Goal: Task Accomplishment & Management: Manage account settings

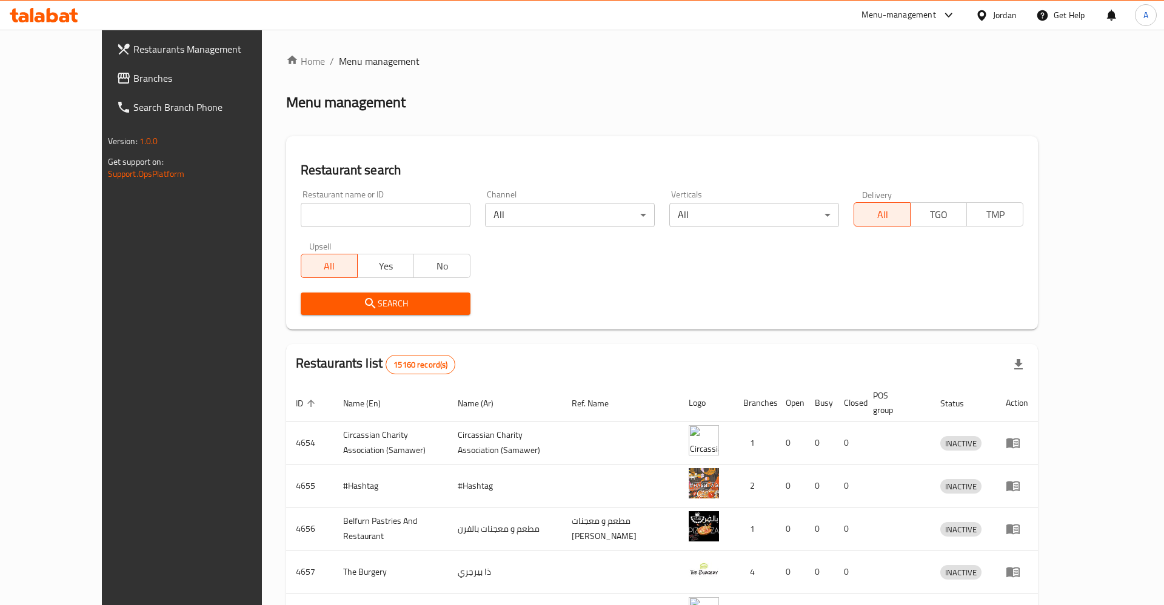
click at [373, 212] on input "search" at bounding box center [386, 215] width 170 height 24
paste input "758088"
type input "758088"
click button "Search" at bounding box center [386, 304] width 170 height 22
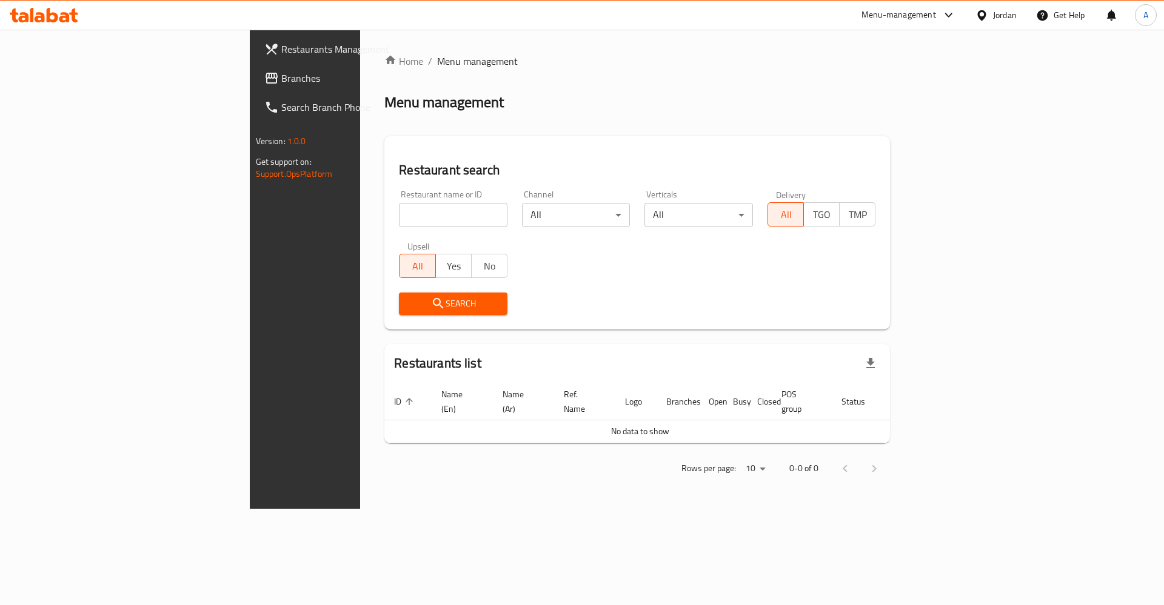
click at [399, 224] on input "search" at bounding box center [453, 215] width 108 height 24
paste input "758088"
click button "Search" at bounding box center [453, 304] width 108 height 22
click at [399, 219] on input "758088" at bounding box center [453, 215] width 108 height 24
type input "delici"
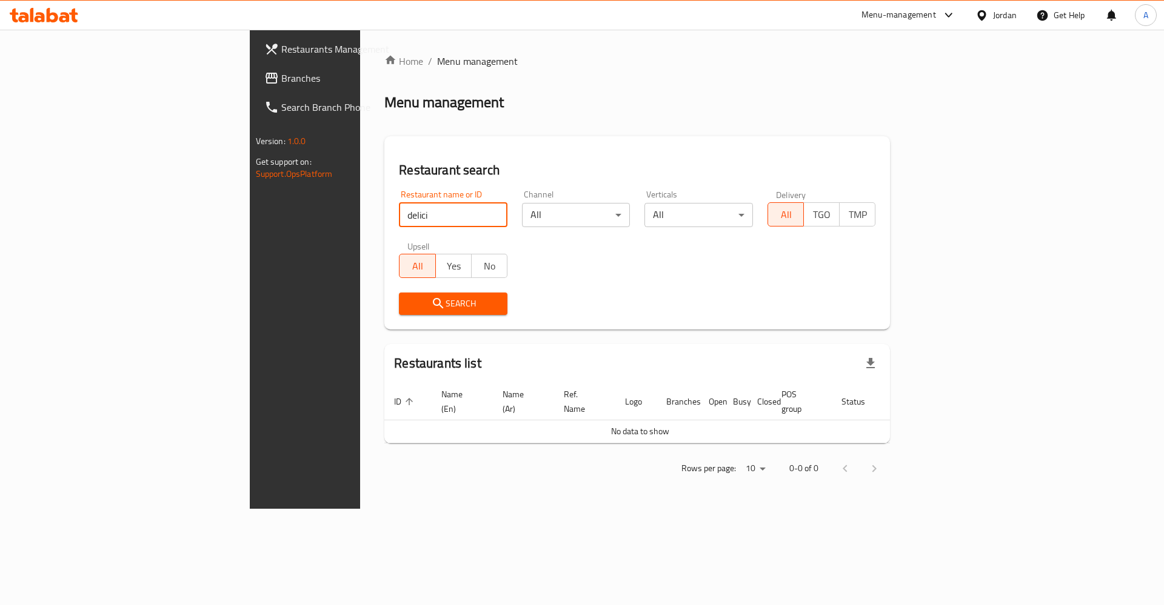
click button "Search" at bounding box center [453, 304] width 108 height 22
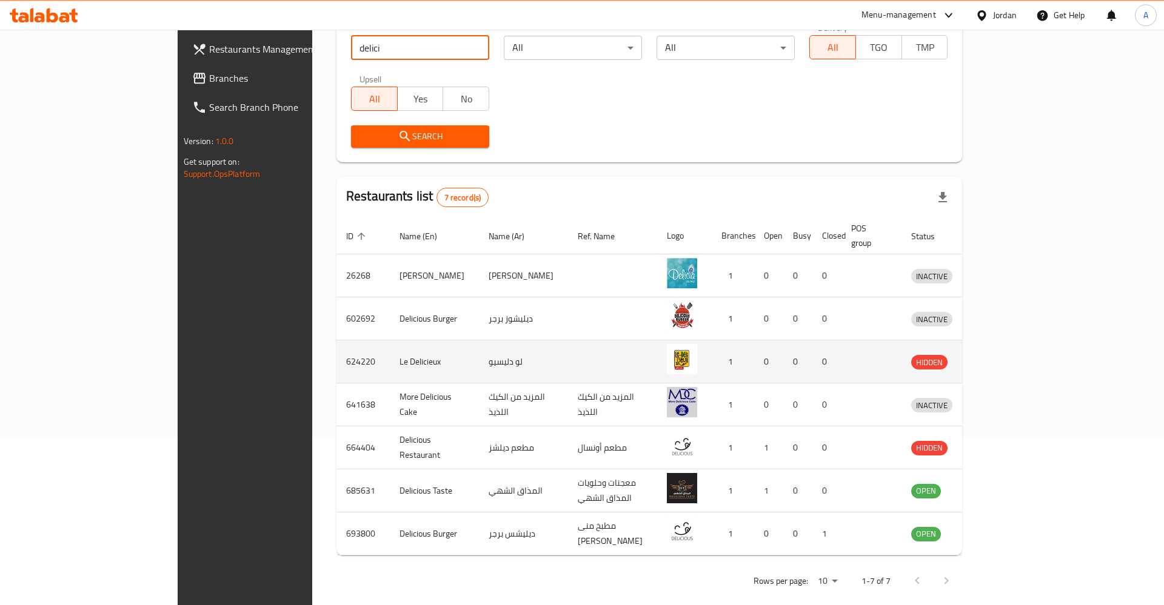
scroll to position [168, 0]
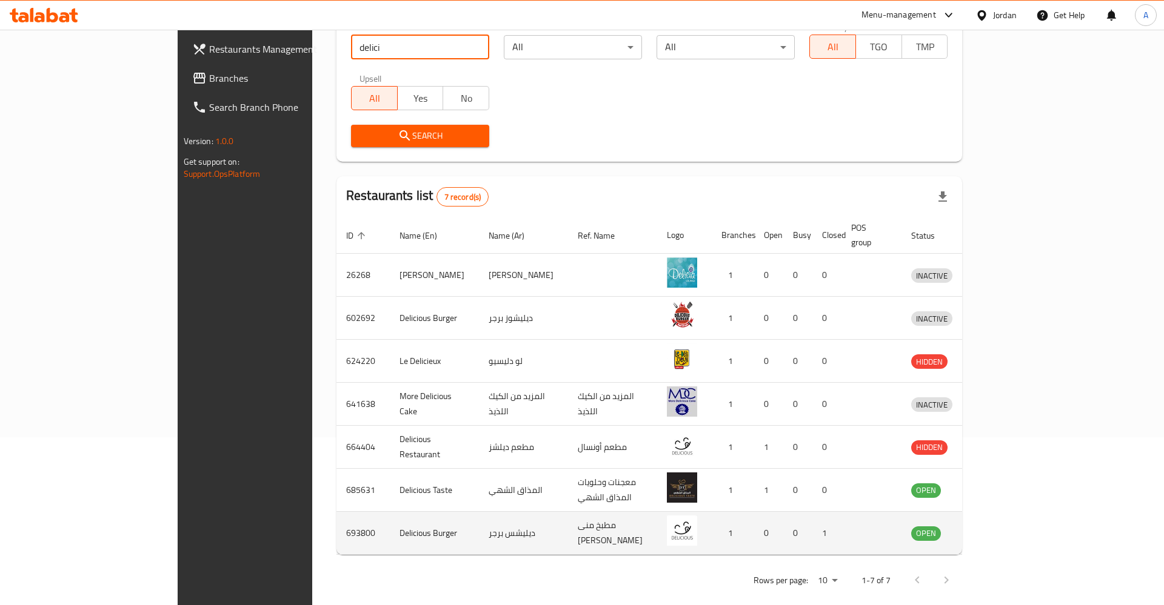
click at [991, 526] on icon "enhanced table" at bounding box center [983, 533] width 15 height 15
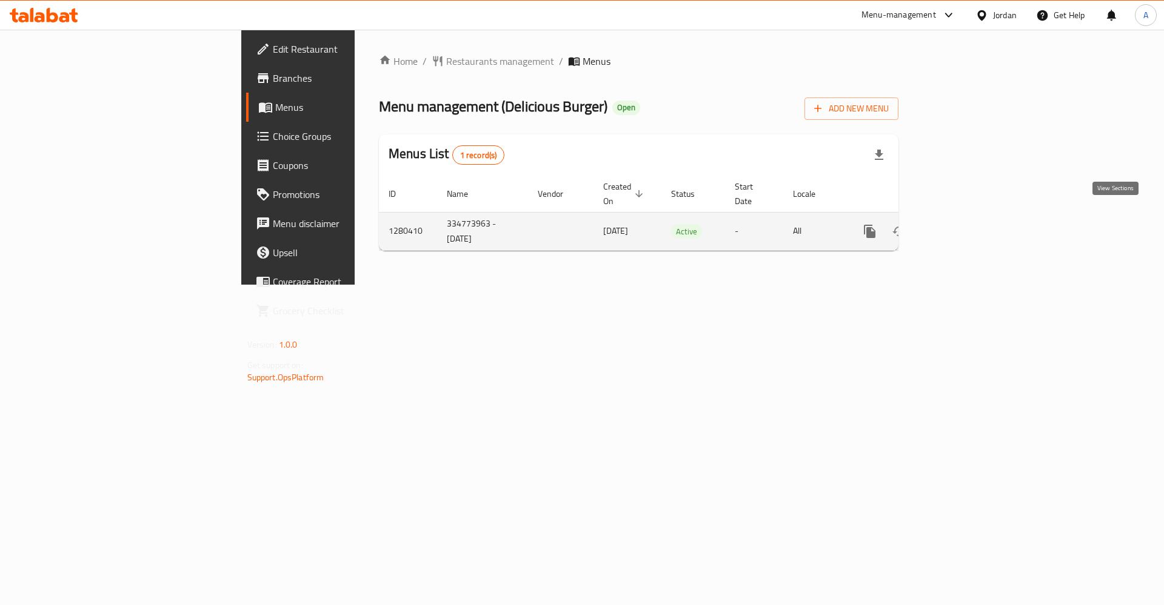
click at [962, 226] on icon "enhanced table" at bounding box center [956, 231] width 11 height 11
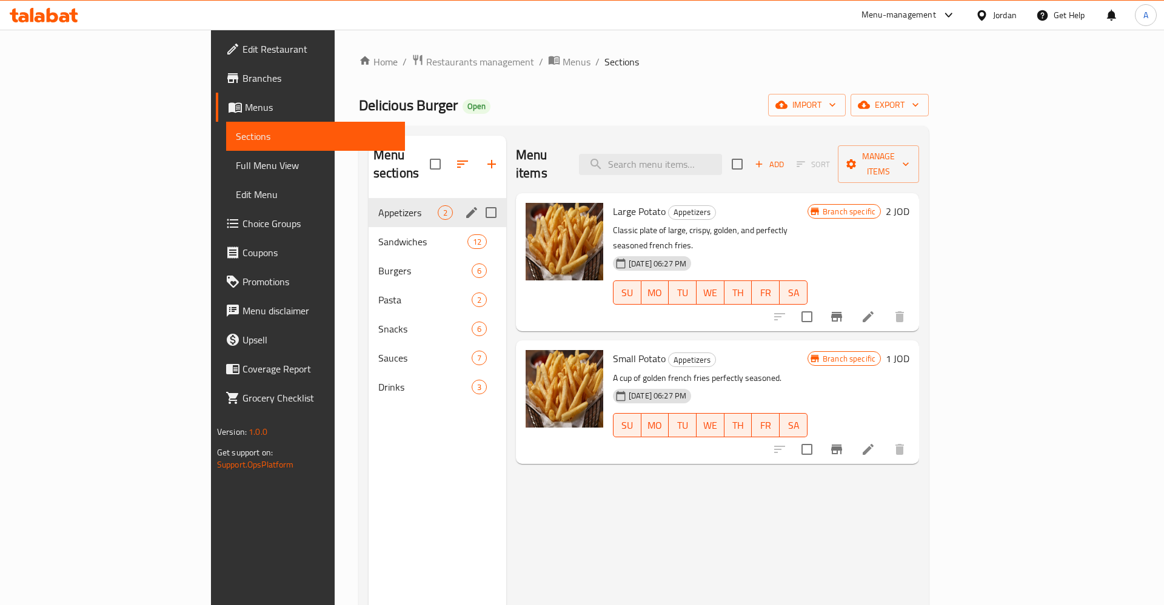
click at [368, 205] on div "Appetizers 2" at bounding box center [437, 212] width 138 height 29
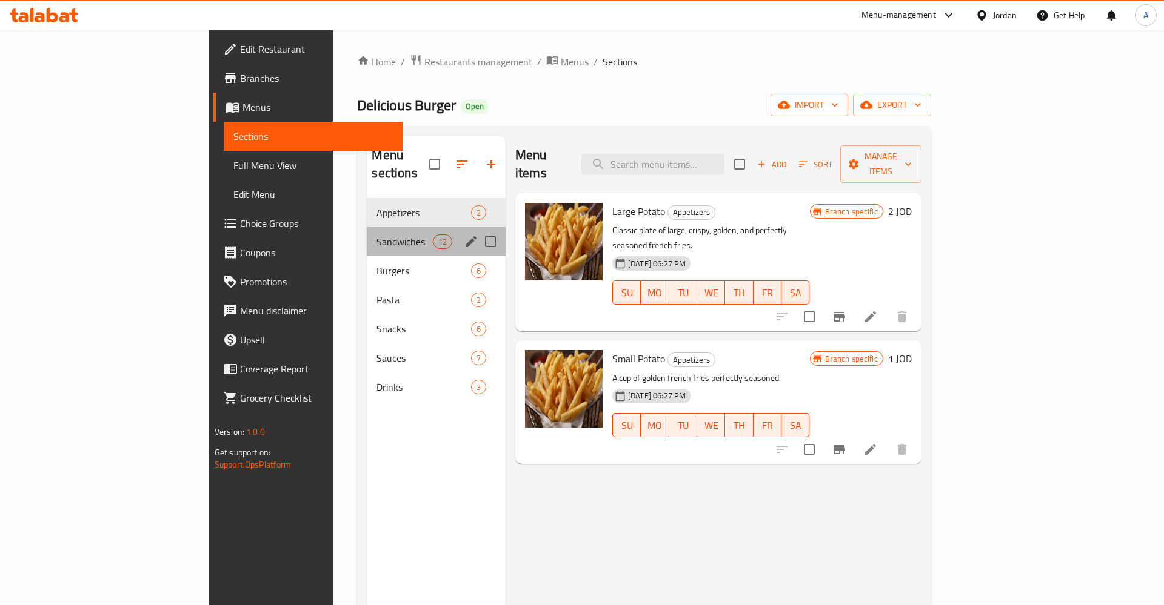
click at [367, 235] on div "Sandwiches 12" at bounding box center [436, 241] width 139 height 29
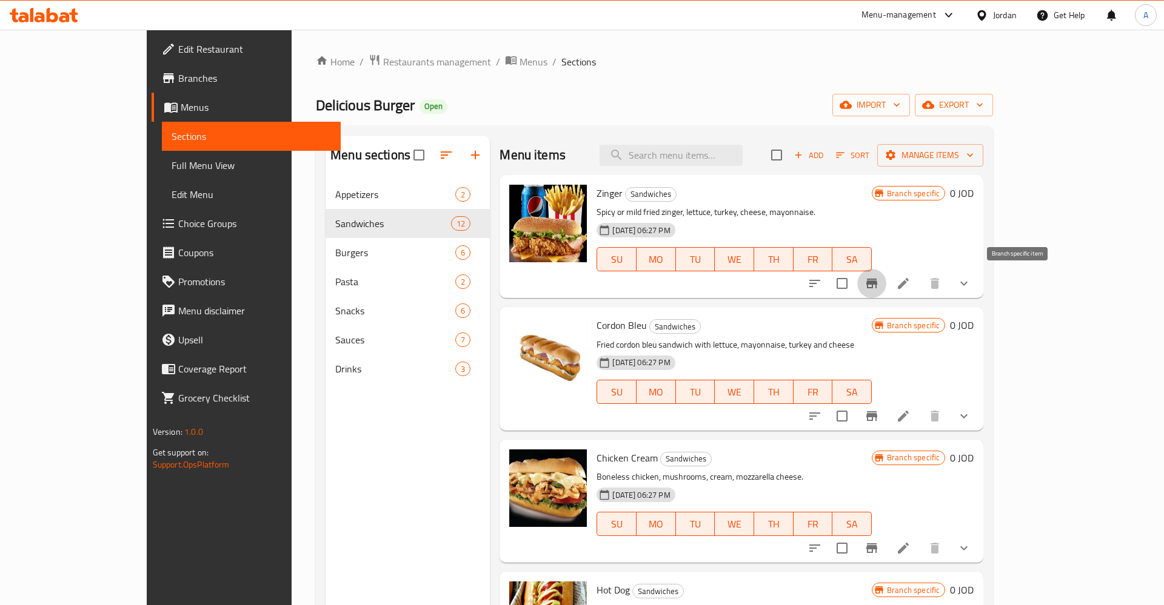
click at [879, 285] on icon "Branch-specific-item" at bounding box center [871, 283] width 15 height 15
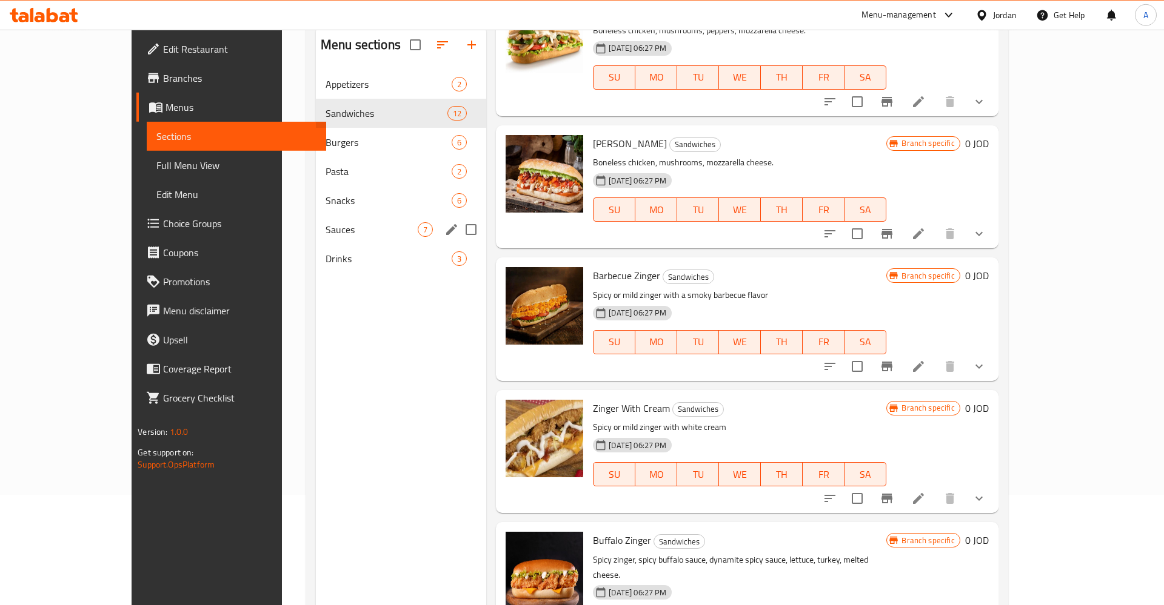
scroll to position [46, 0]
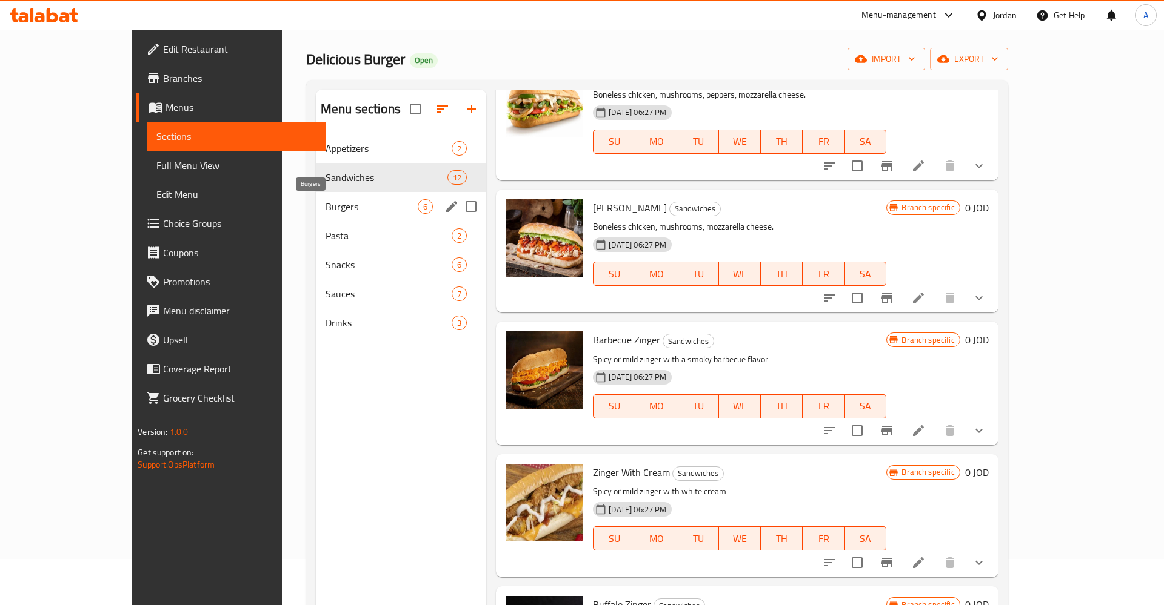
click at [325, 205] on span "Burgers" at bounding box center [371, 206] width 92 height 15
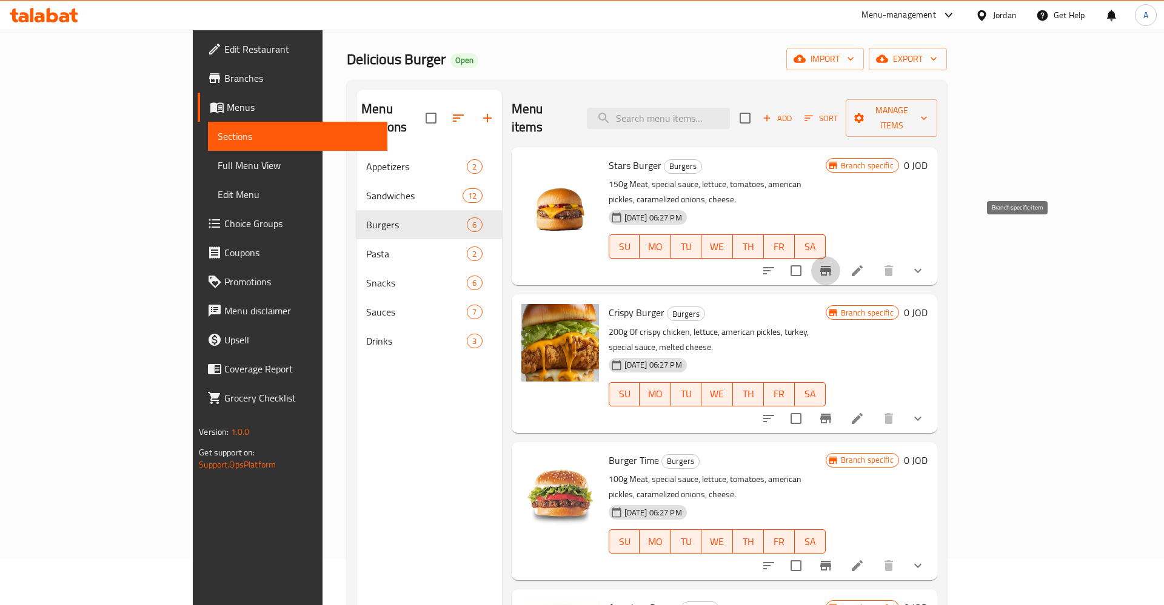
click at [840, 256] on button "Branch-specific-item" at bounding box center [825, 270] width 29 height 29
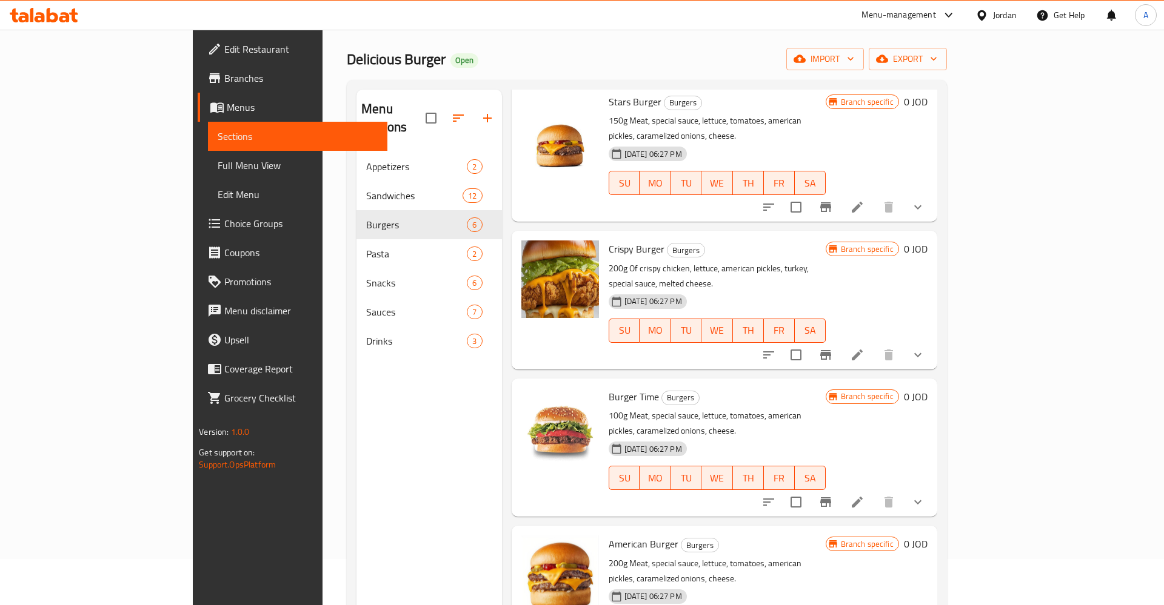
scroll to position [95, 0]
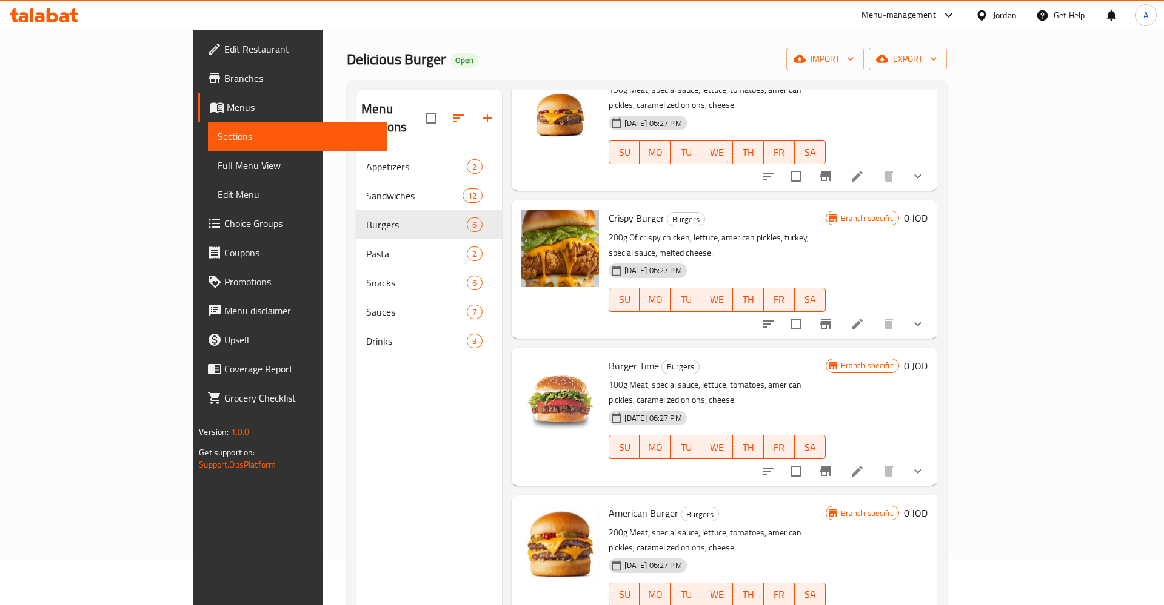
click at [937, 298] on div "Menu items Add Sort Manage items Stars Burger Burgers 150g Meat, special sauce,…" at bounding box center [719, 392] width 435 height 605
click at [840, 310] on button "Branch-specific-item" at bounding box center [825, 324] width 29 height 29
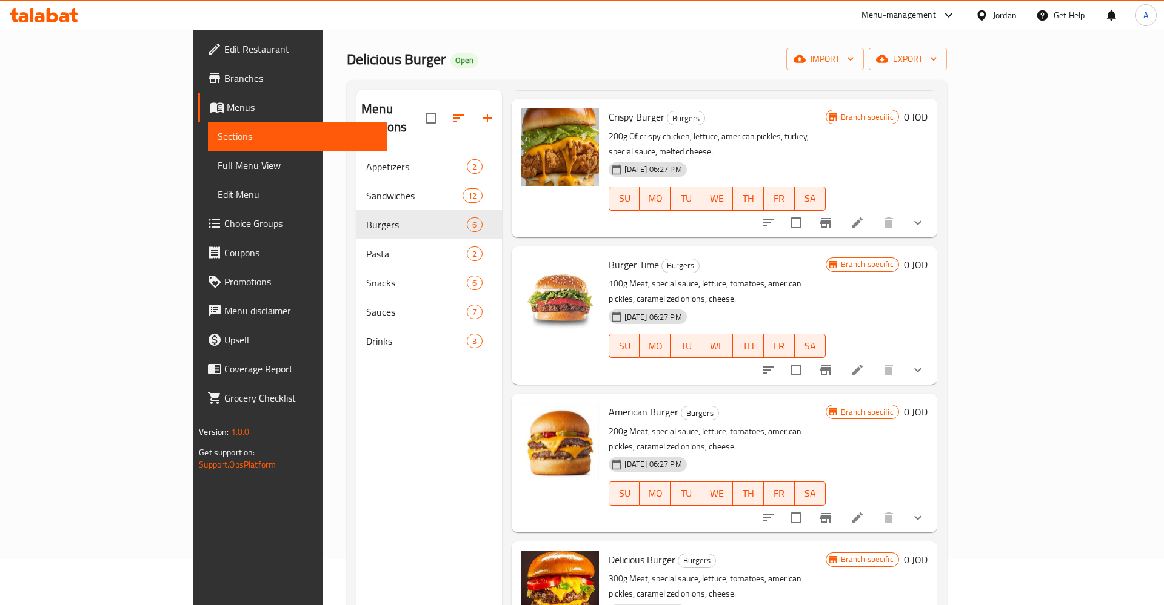
scroll to position [219, 0]
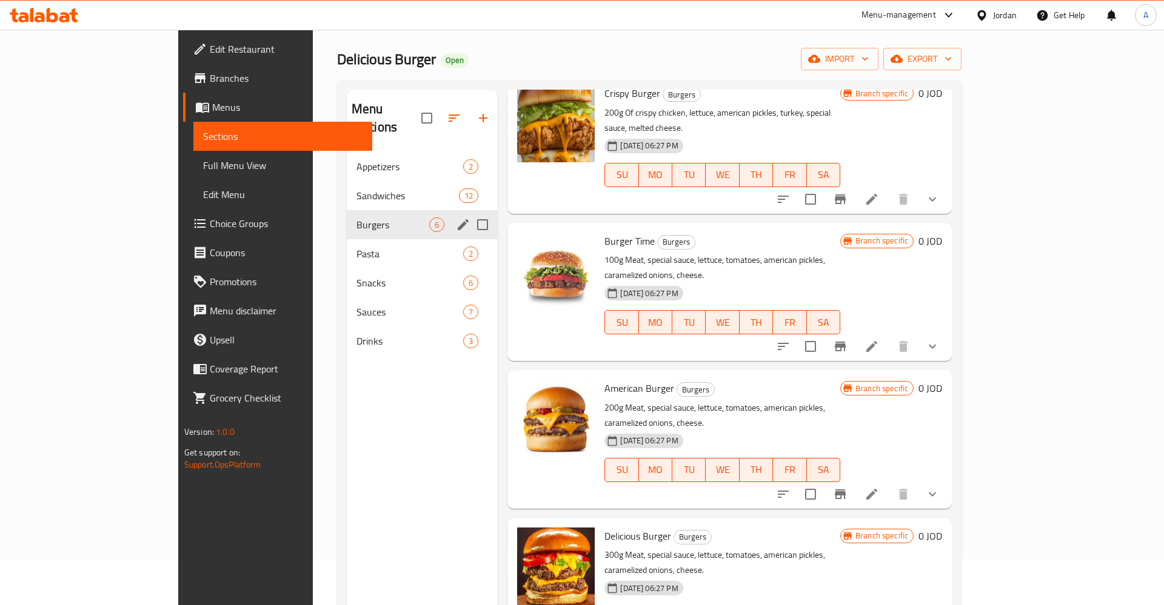
click at [356, 247] on span "Pasta" at bounding box center [409, 254] width 107 height 15
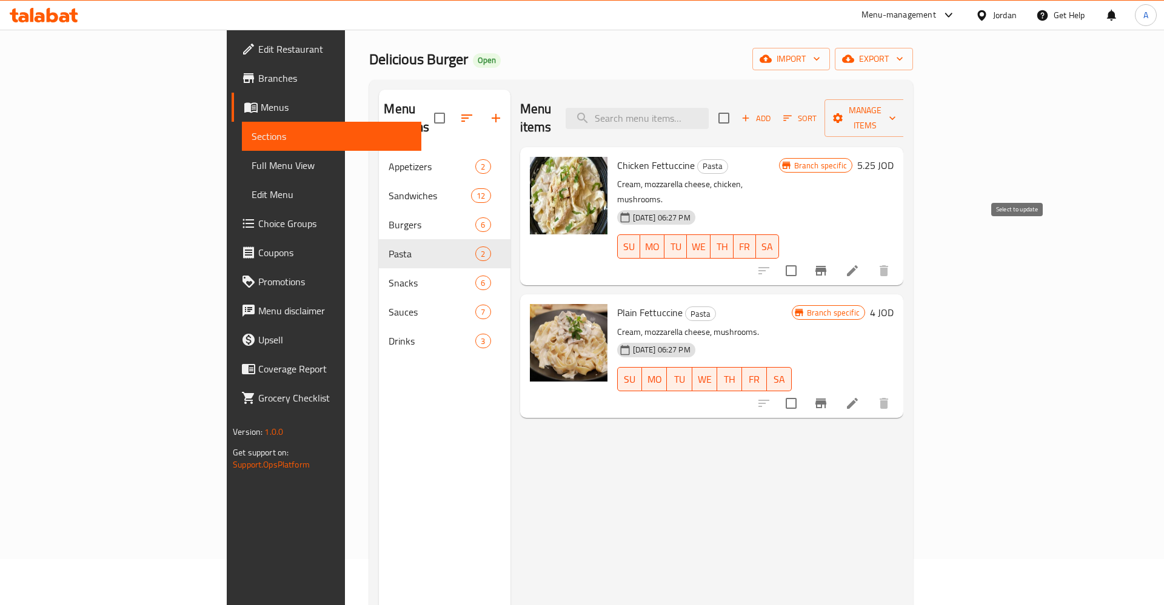
click at [898, 256] on div at bounding box center [823, 270] width 149 height 29
click at [828, 264] on icon "Branch-specific-item" at bounding box center [820, 271] width 15 height 15
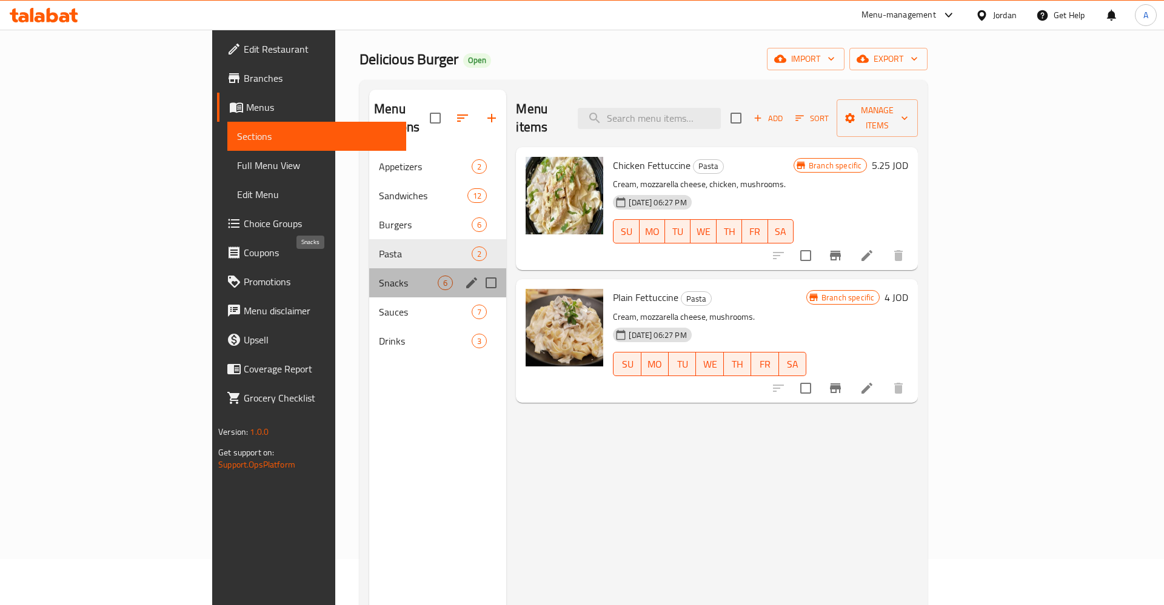
click at [379, 276] on span "Snacks" at bounding box center [408, 283] width 59 height 15
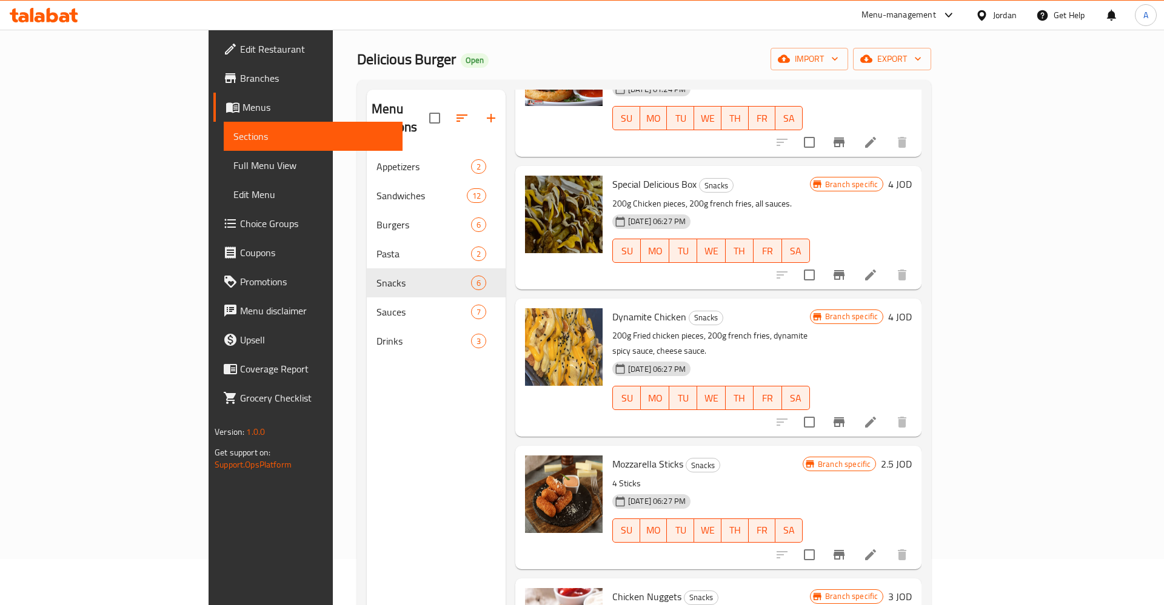
scroll to position [219, 0]
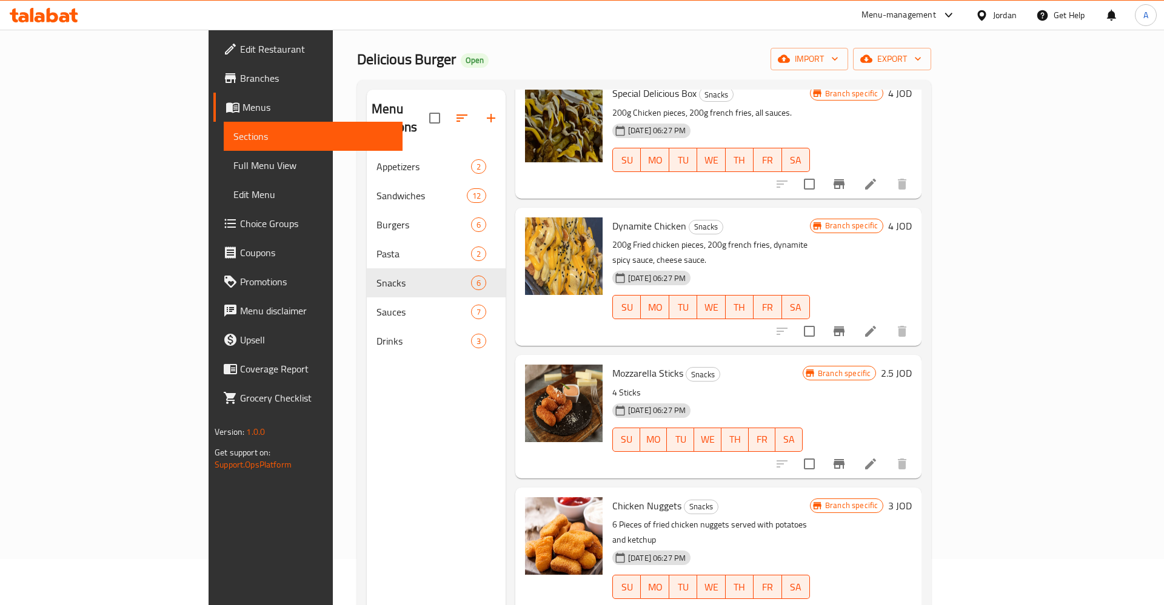
drag, startPoint x: 1033, startPoint y: 399, endPoint x: 1042, endPoint y: 409, distance: 13.7
click at [911, 400] on div "Branch specific 2.5 JOD" at bounding box center [856, 417] width 109 height 104
click at [846, 457] on icon "Branch-specific-item" at bounding box center [838, 464] width 15 height 15
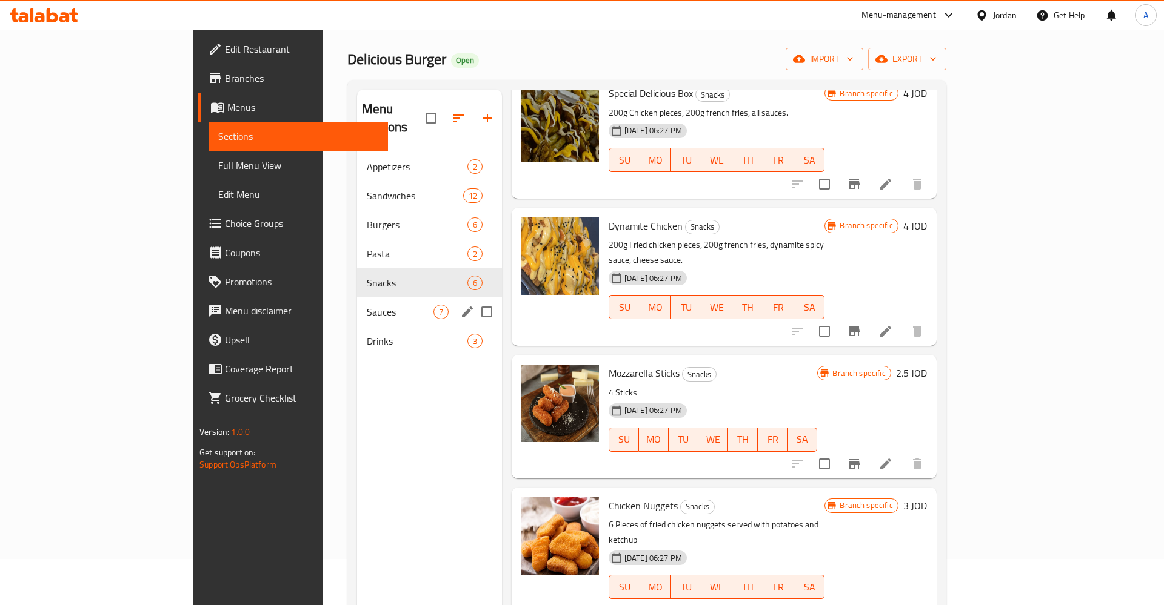
drag, startPoint x: 241, startPoint y: 275, endPoint x: 245, endPoint y: 284, distance: 10.3
click at [357, 277] on div "Snacks 6" at bounding box center [429, 282] width 145 height 29
click at [367, 305] on span "Sauces" at bounding box center [400, 312] width 67 height 15
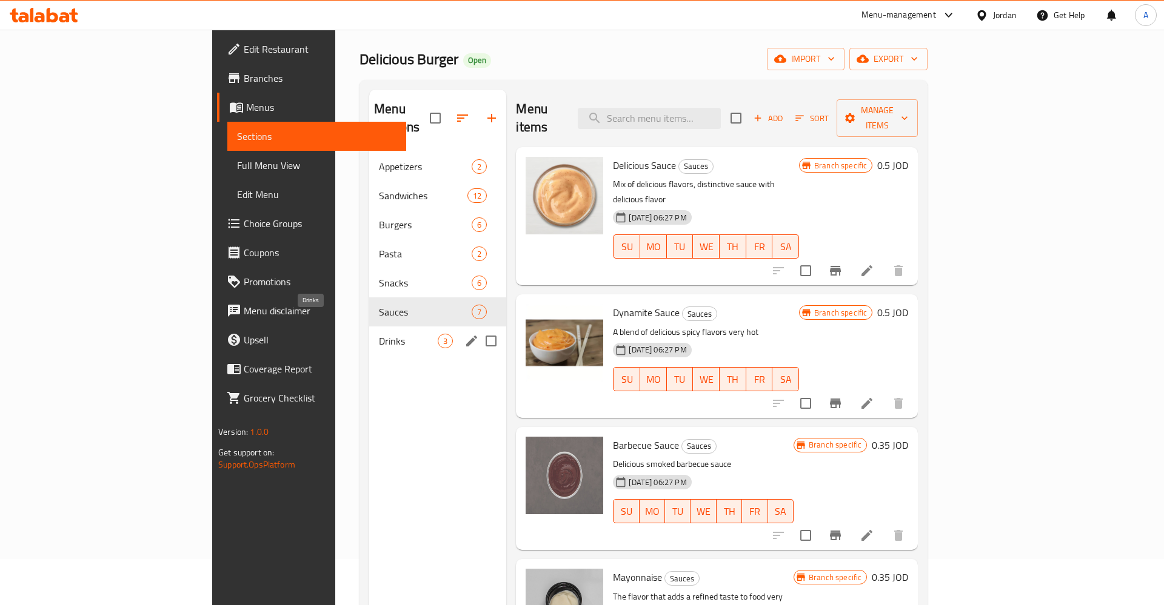
click at [379, 334] on span "Drinks" at bounding box center [408, 341] width 59 height 15
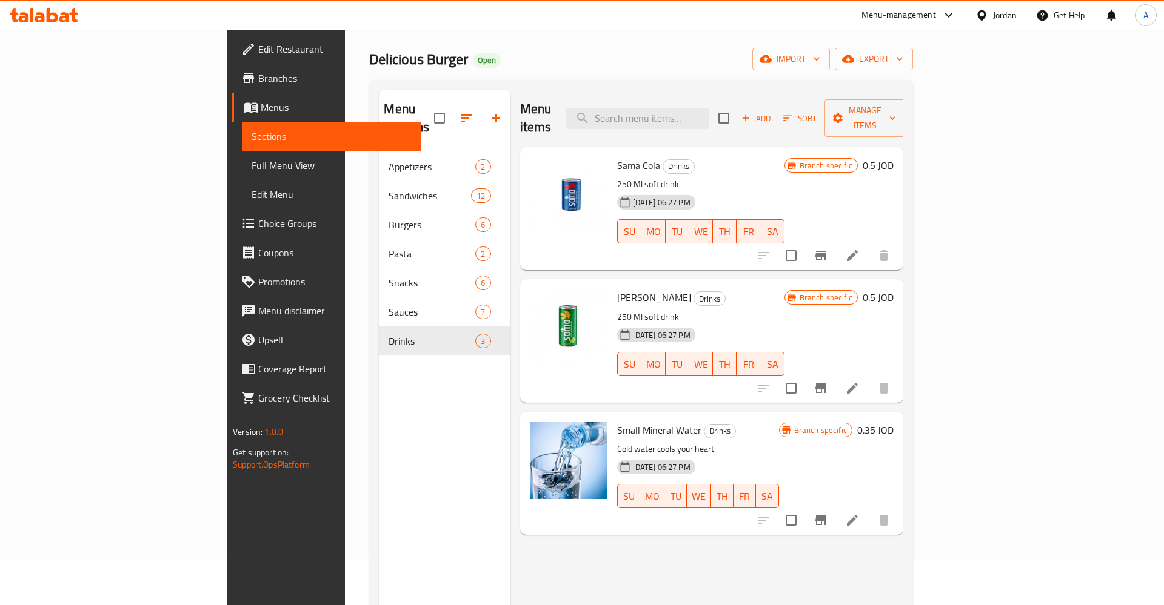
click at [826, 251] on icon "Branch-specific-item" at bounding box center [820, 256] width 11 height 10
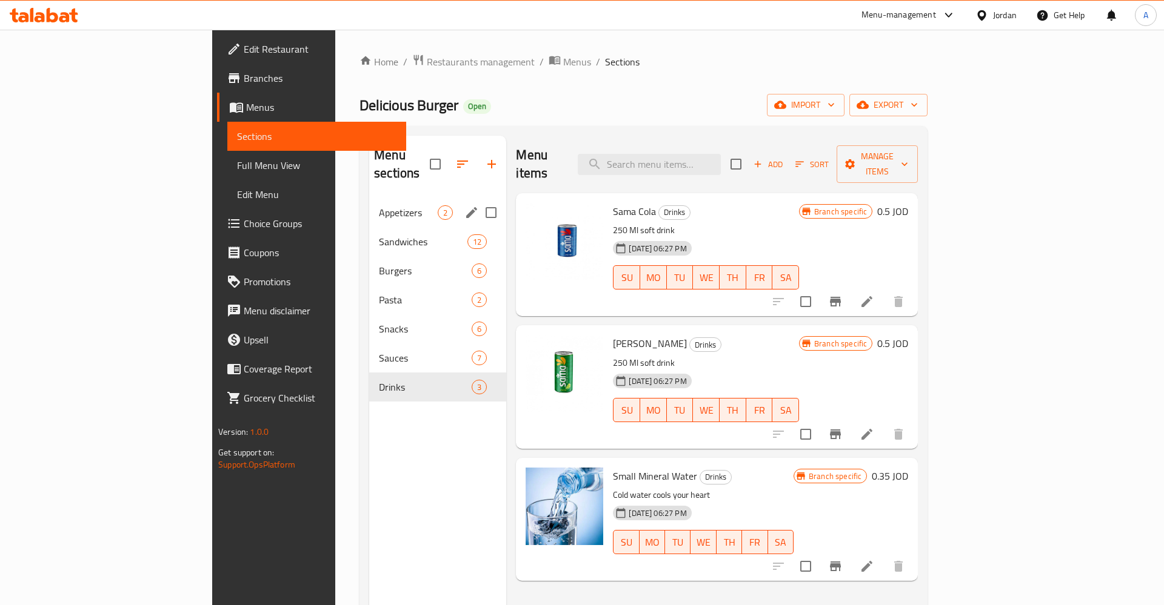
click at [379, 205] on span "Appetizers" at bounding box center [408, 212] width 59 height 15
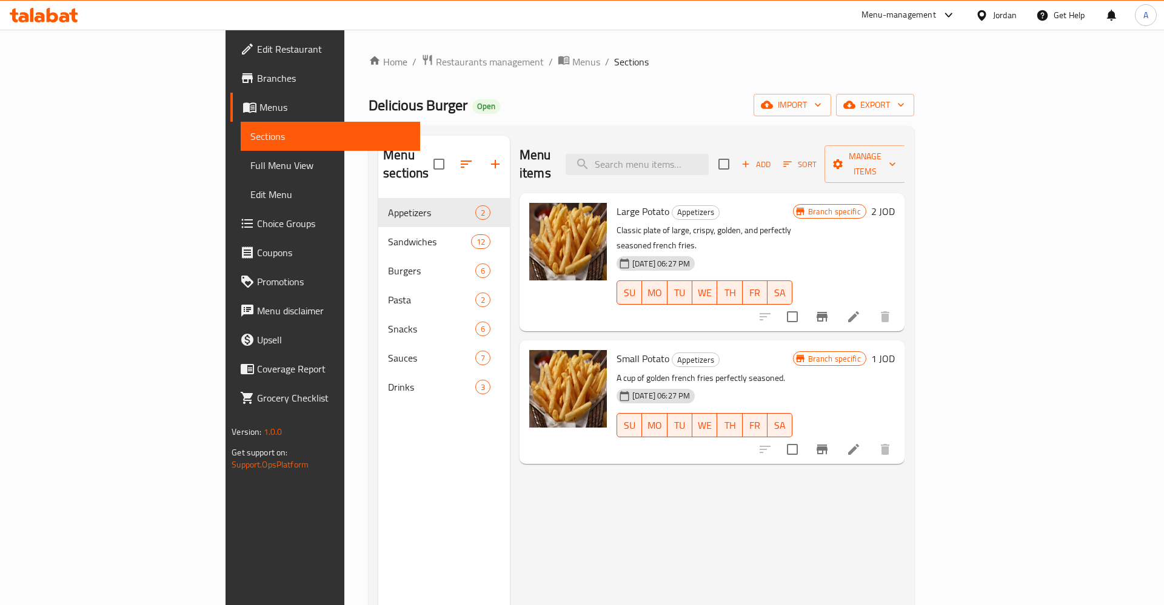
click at [829, 310] on icon "Branch-specific-item" at bounding box center [822, 317] width 15 height 15
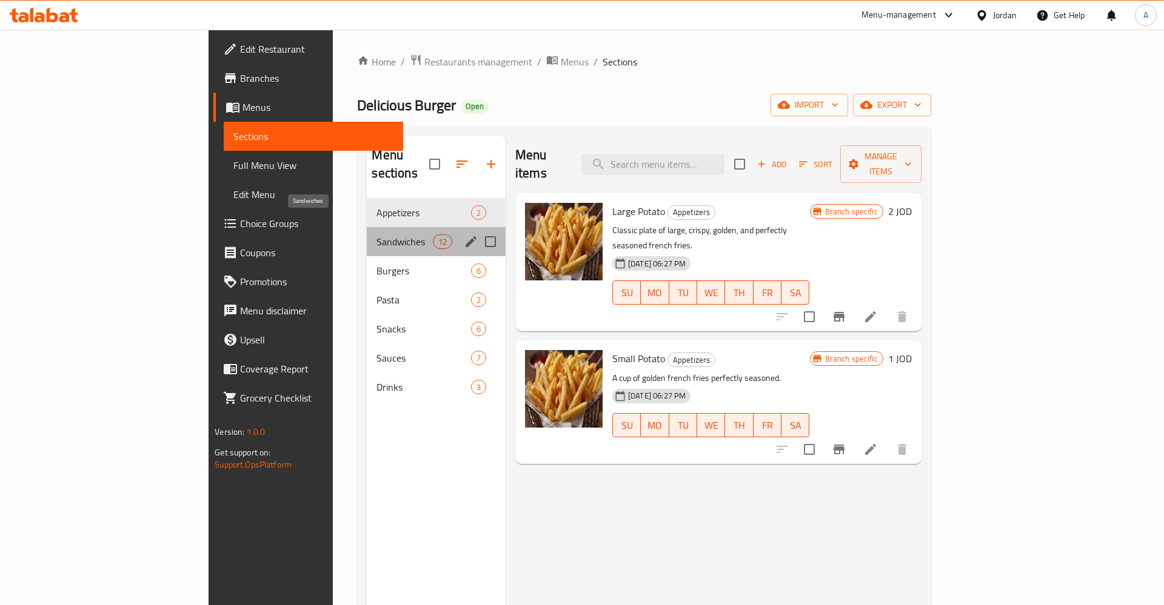
click at [367, 233] on div "Sandwiches 12" at bounding box center [436, 241] width 139 height 29
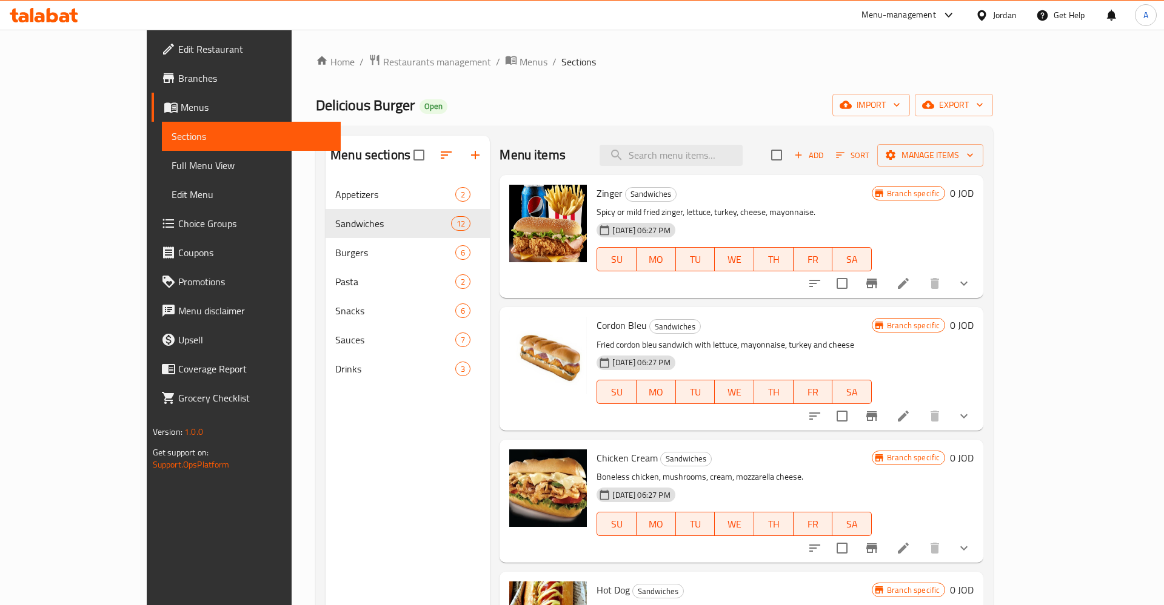
click at [338, 51] on div "Home / Restaurants management / Menus / Sections Delicious Burger Open import e…" at bounding box center [654, 402] width 725 height 745
click at [383, 65] on span "Restaurants management" at bounding box center [437, 62] width 108 height 15
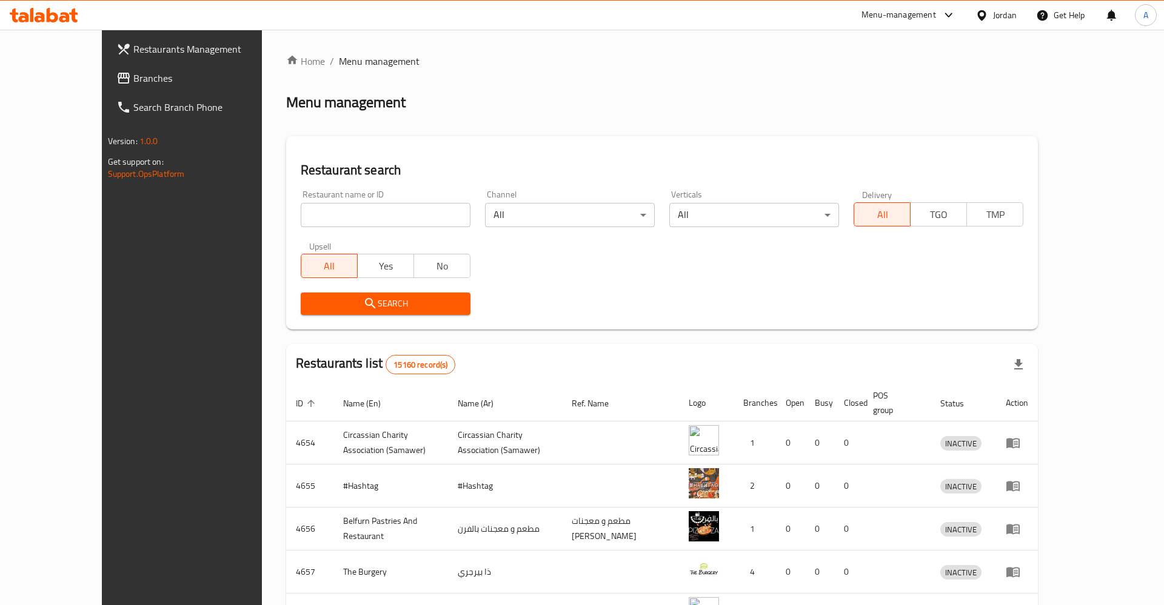
click at [305, 191] on div "Restaurant name or ID Restaurant name or ID" at bounding box center [386, 208] width 170 height 37
click at [301, 205] on input "search" at bounding box center [386, 215] width 170 height 24
type input "ش"
click at [351, 300] on span "Search" at bounding box center [385, 303] width 150 height 15
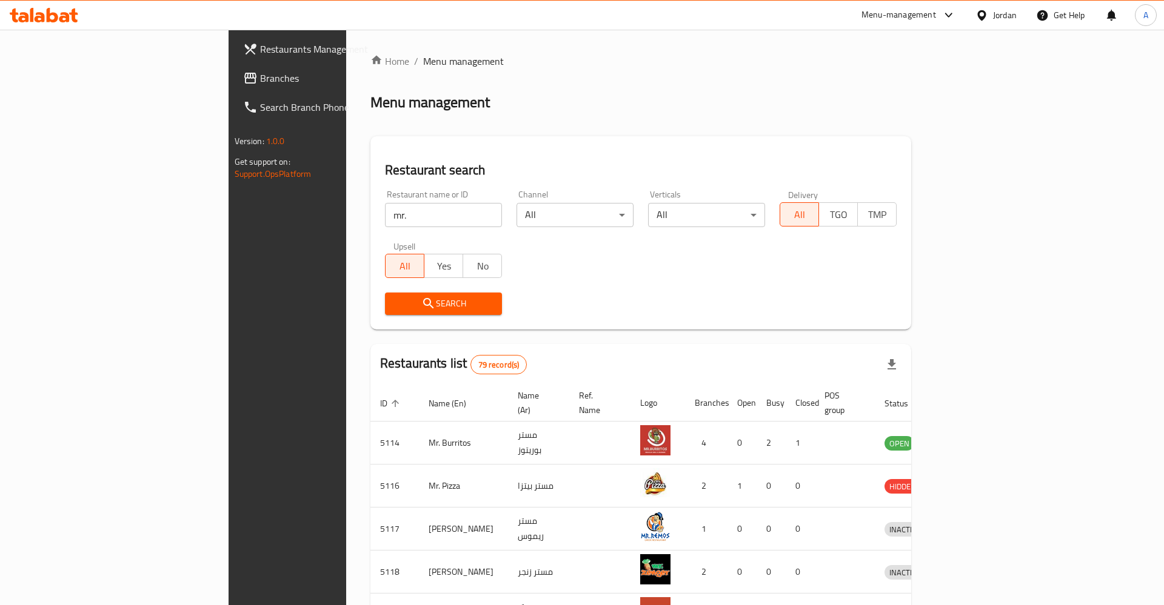
click at [385, 216] on input "mr." at bounding box center [443, 215] width 117 height 24
click at [385, 293] on button "Search" at bounding box center [443, 304] width 117 height 22
click at [305, 293] on div at bounding box center [582, 302] width 1164 height 605
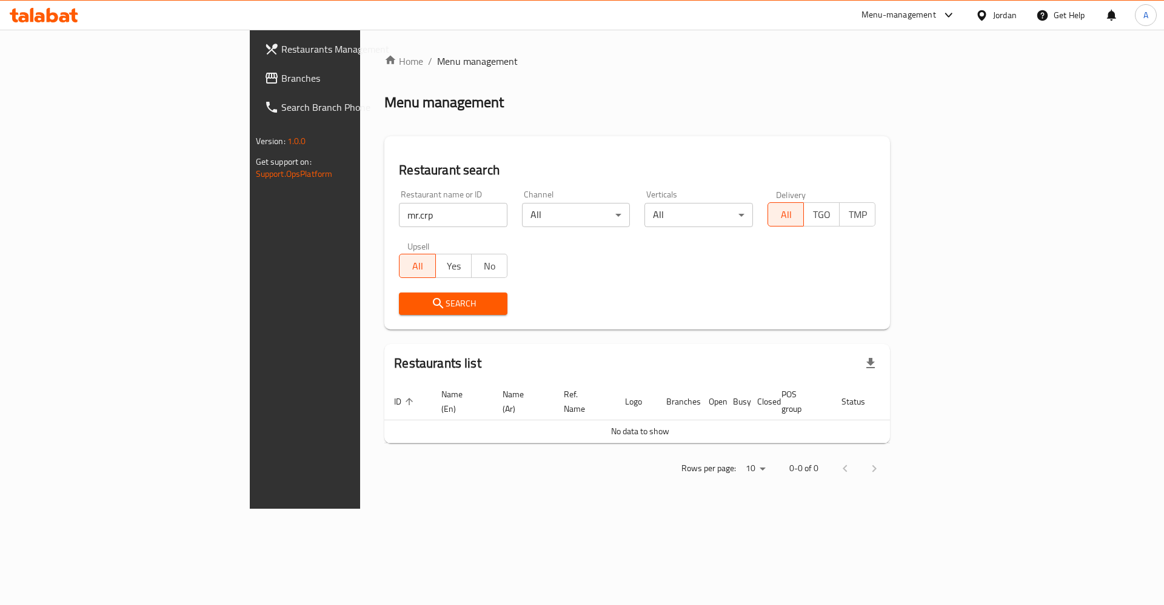
click at [399, 223] on input "mr.crp" at bounding box center [453, 215] width 108 height 24
type input "m"
type input "sjv"
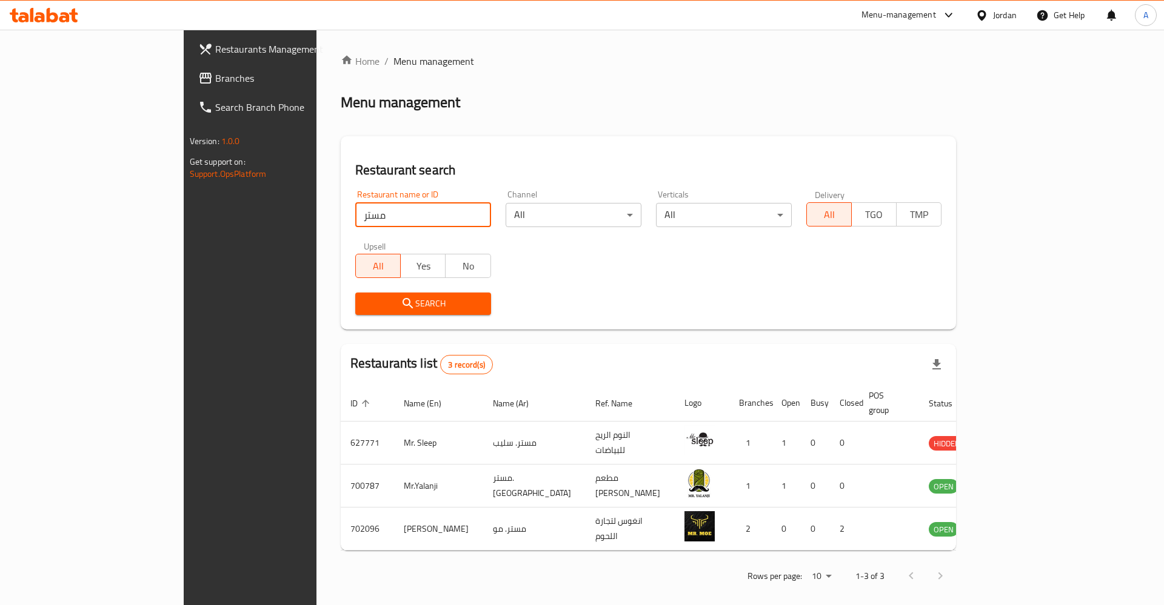
click button "Search" at bounding box center [423, 304] width 136 height 22
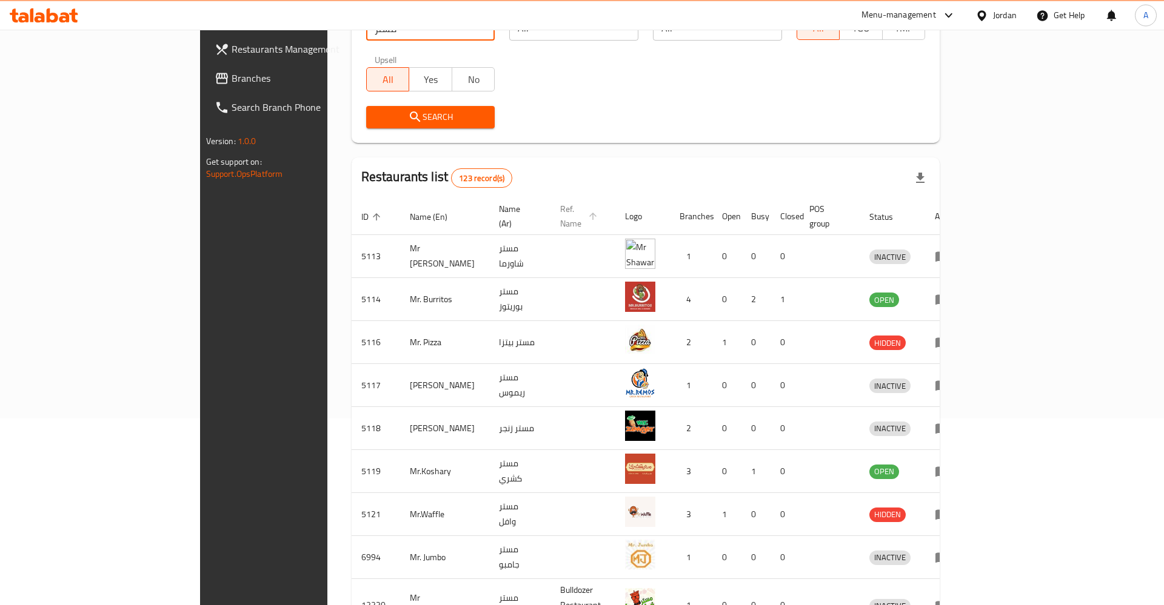
scroll to position [48, 0]
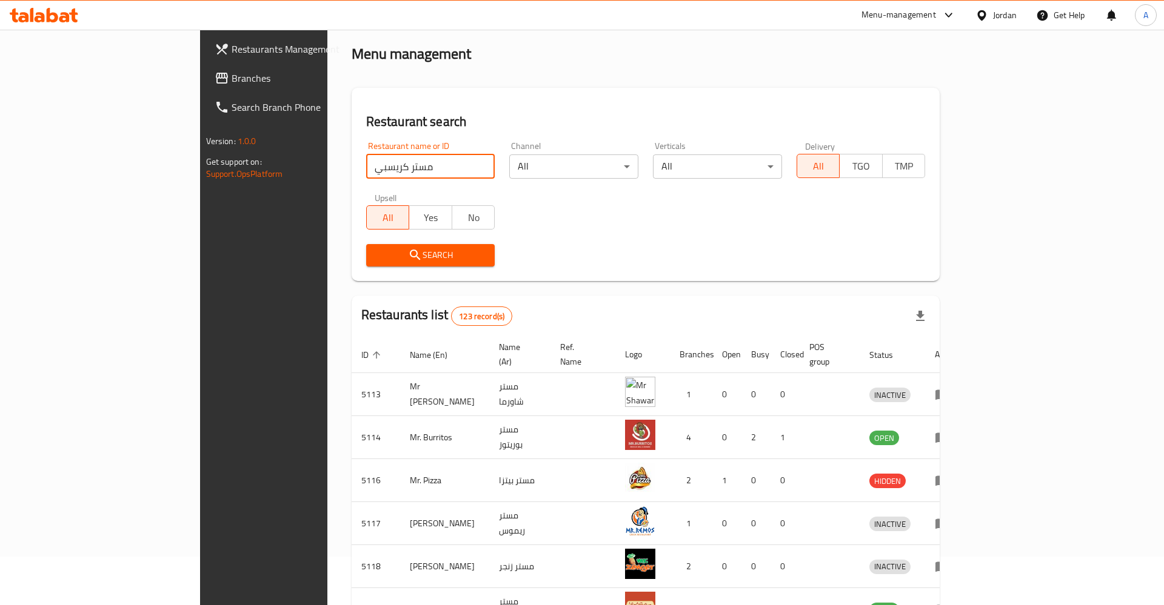
click button "Search" at bounding box center [430, 255] width 129 height 22
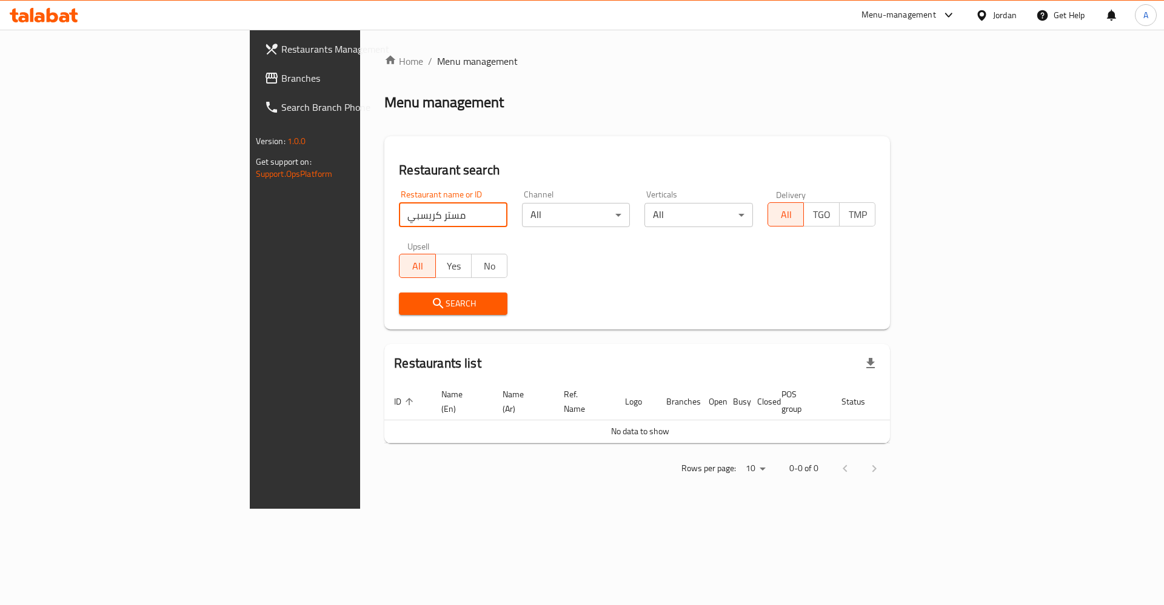
scroll to position [0, 0]
type input "مستر كر"
click button "Search" at bounding box center [453, 304] width 108 height 22
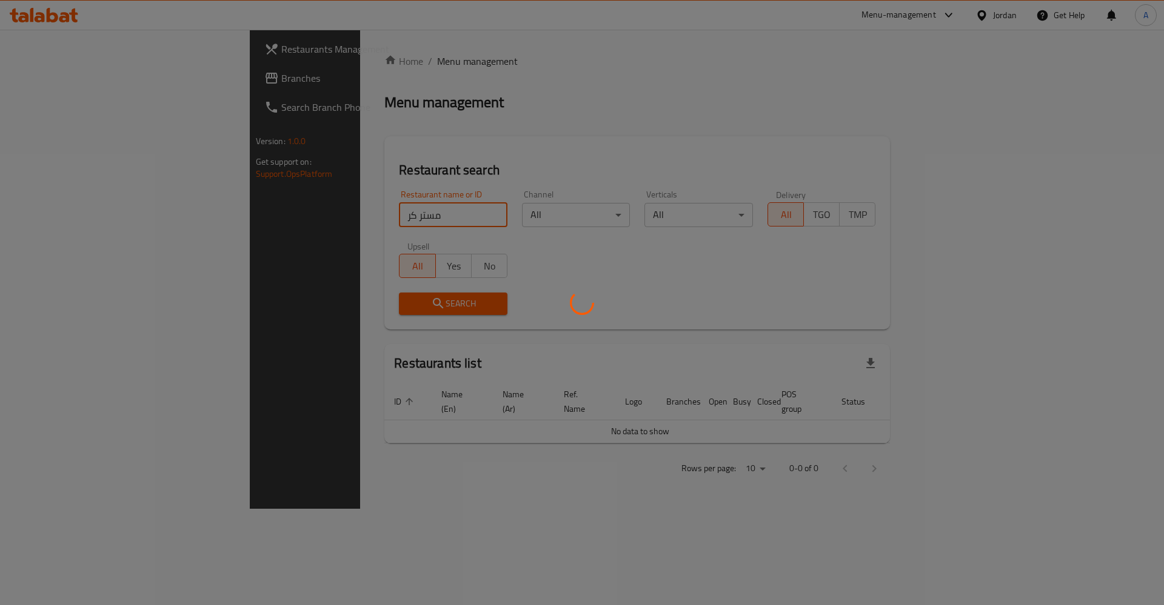
click button "Search" at bounding box center [453, 304] width 108 height 22
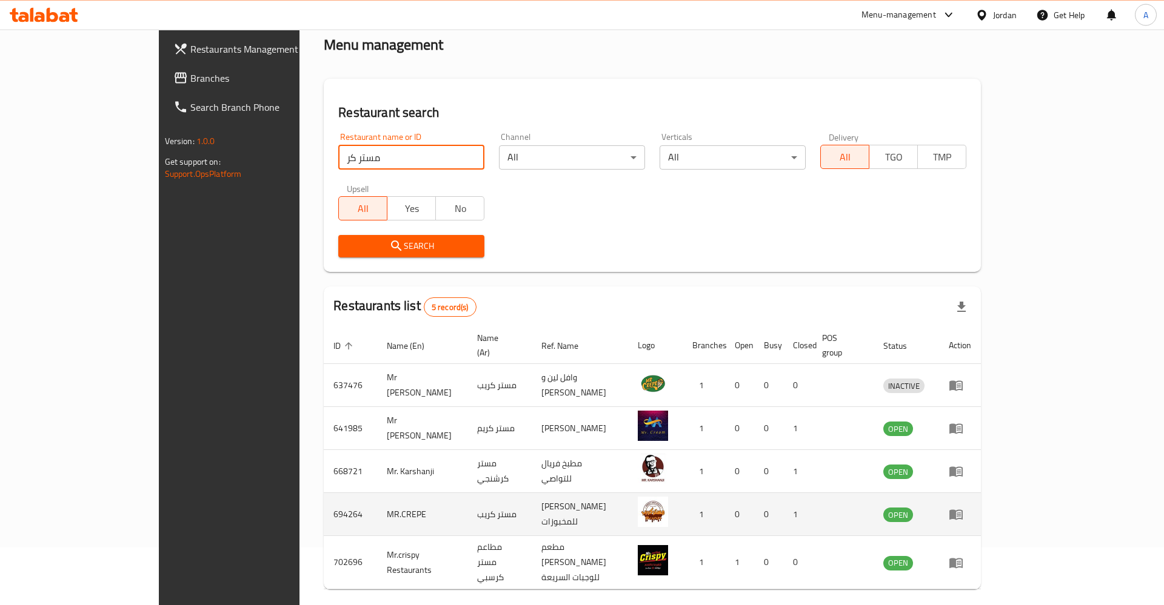
scroll to position [82, 0]
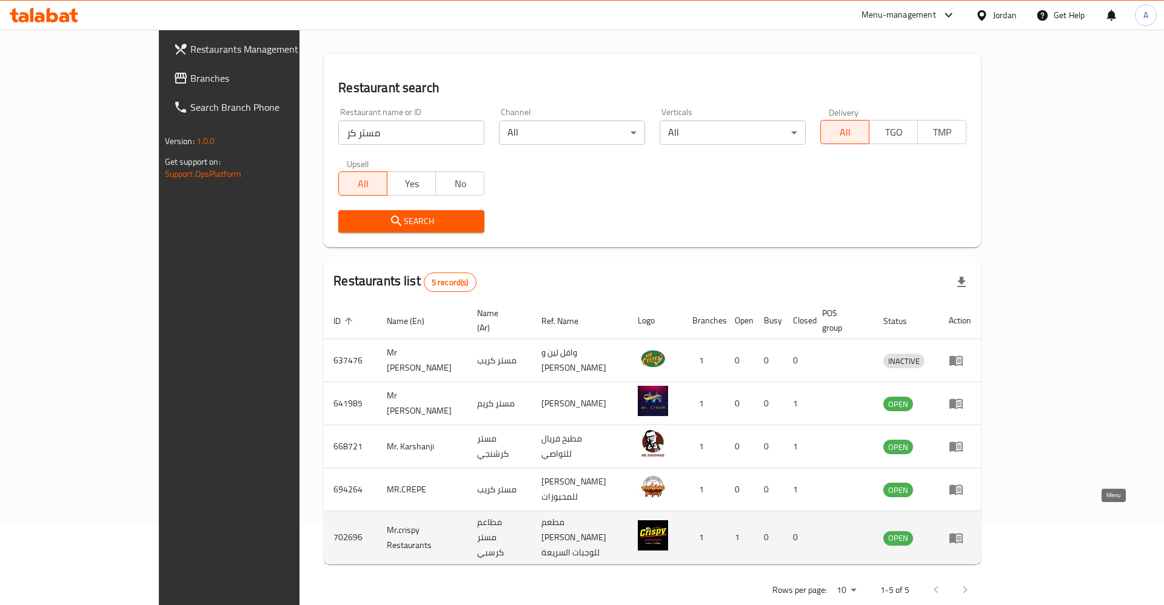
click at [971, 531] on link "enhanced table" at bounding box center [959, 538] width 22 height 15
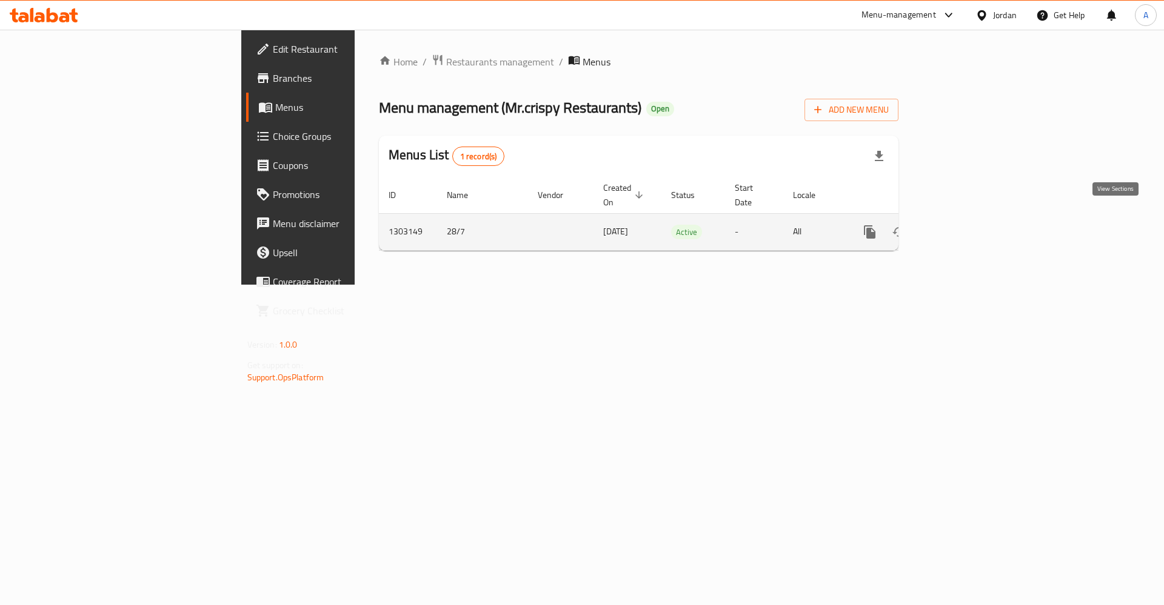
click at [971, 221] on link "enhanced table" at bounding box center [956, 232] width 29 height 29
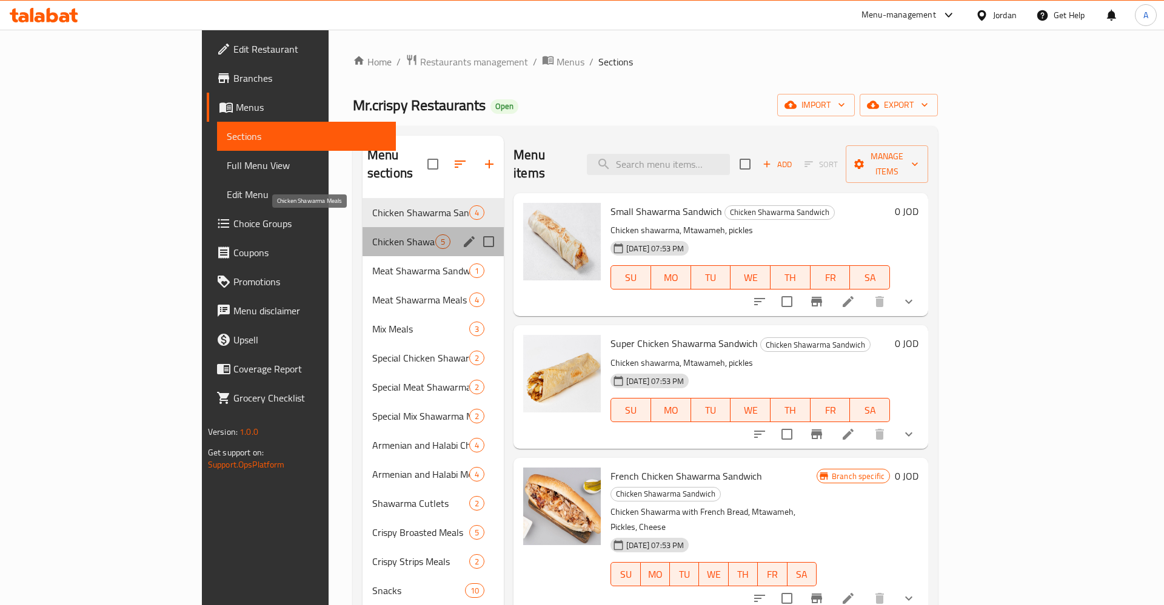
click at [372, 235] on span "Chicken Shawarma Meals" at bounding box center [403, 242] width 63 height 15
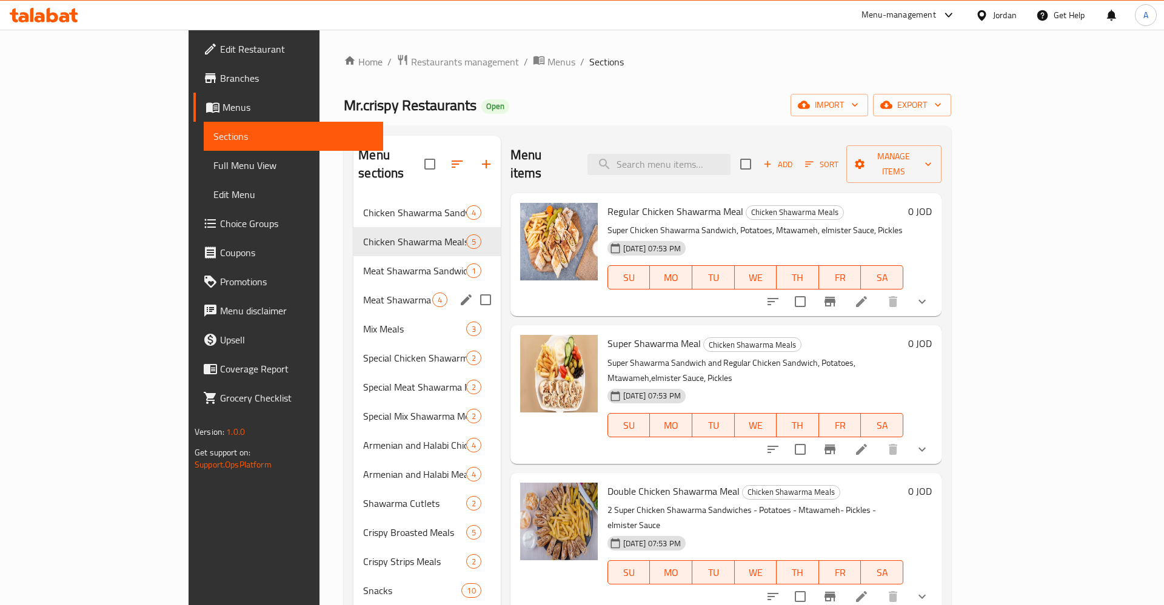
click at [353, 256] on div "Meat Shawarma Sandwiches 1" at bounding box center [426, 270] width 147 height 29
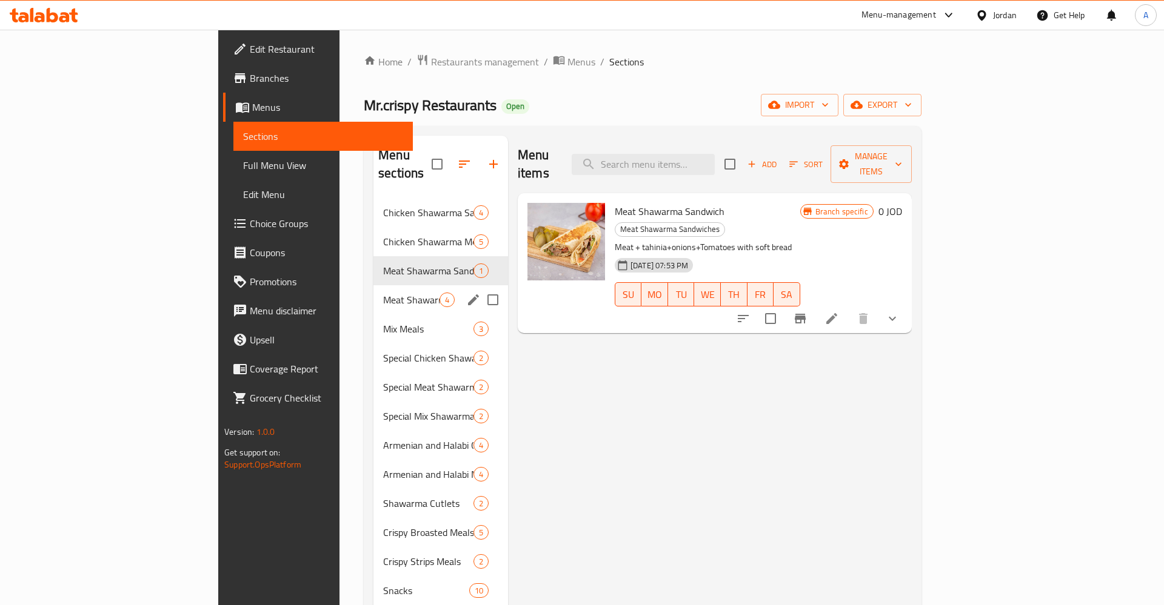
click at [373, 292] on div "Meat Shawarma Meals 4" at bounding box center [440, 299] width 135 height 29
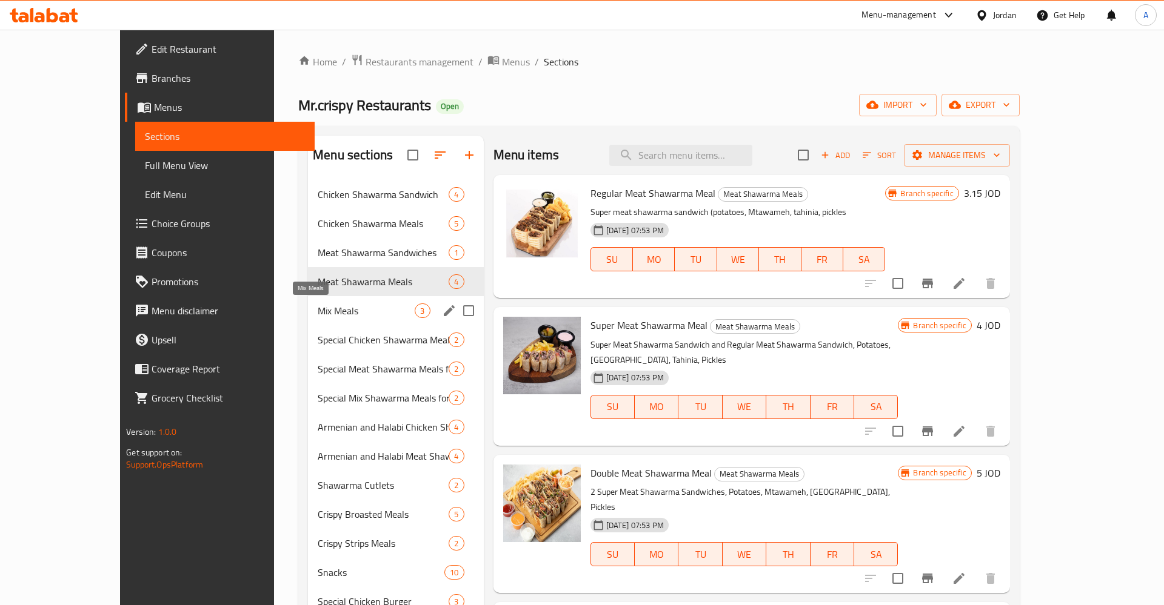
click at [333, 308] on span "Mix Meals" at bounding box center [366, 311] width 97 height 15
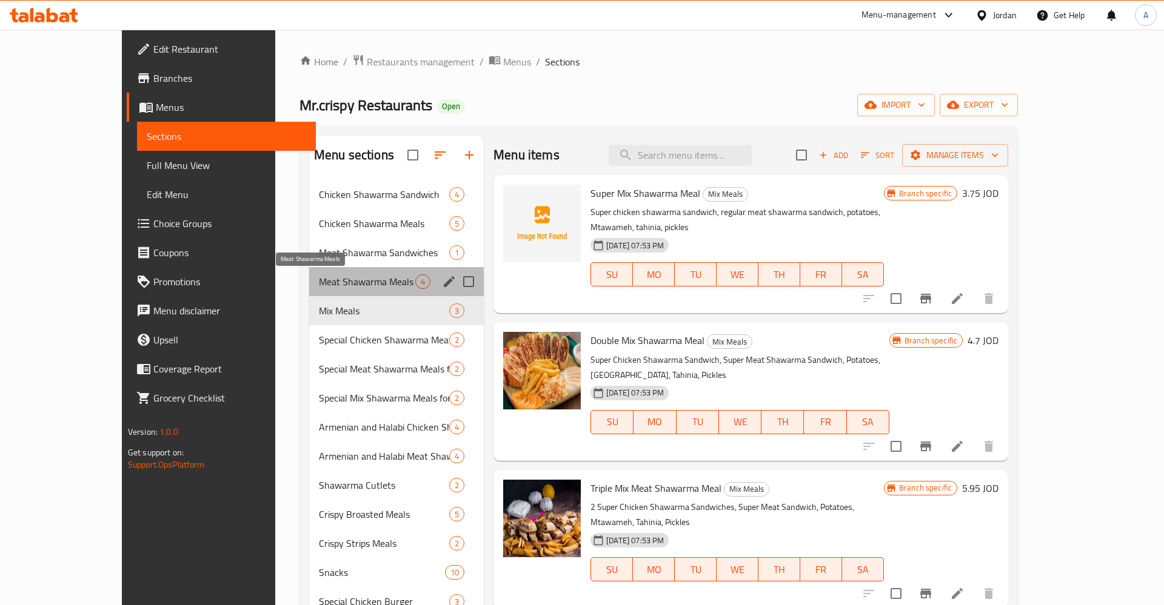
click at [319, 276] on span "Meat Shawarma Meals" at bounding box center [367, 282] width 96 height 15
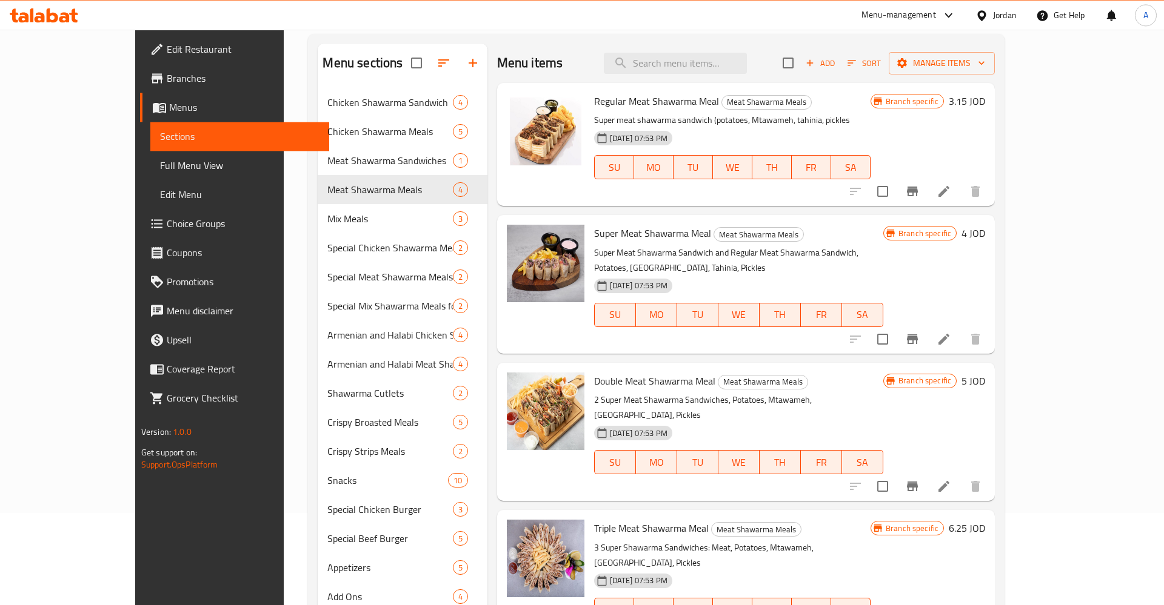
scroll to position [124, 0]
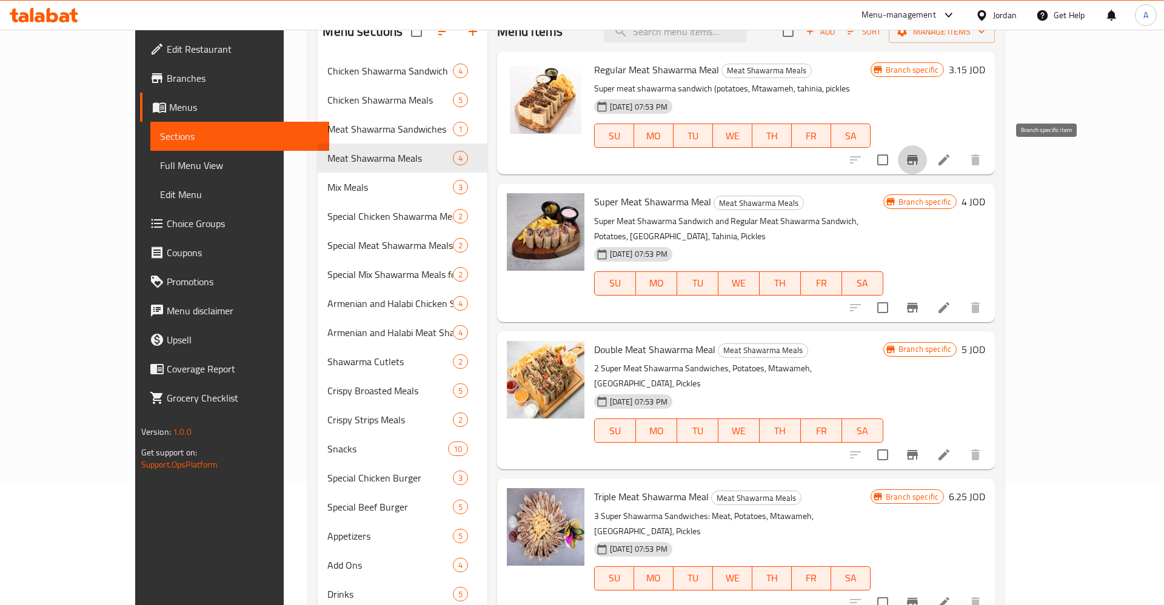
click at [918, 161] on icon "Branch-specific-item" at bounding box center [912, 160] width 11 height 10
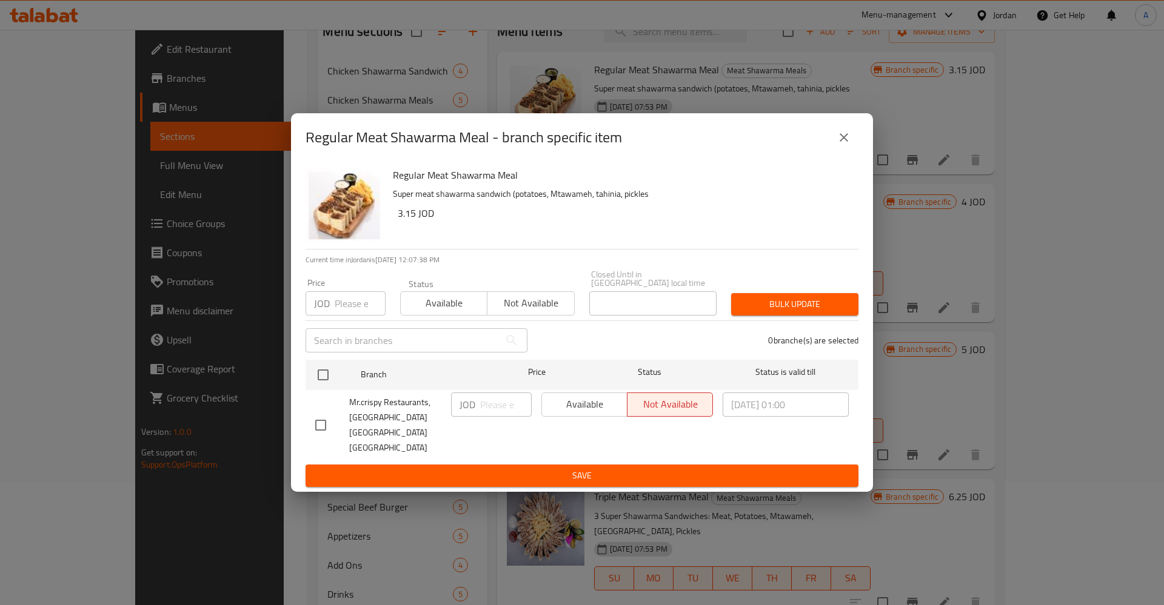
click at [846, 145] on icon "close" at bounding box center [843, 137] width 15 height 15
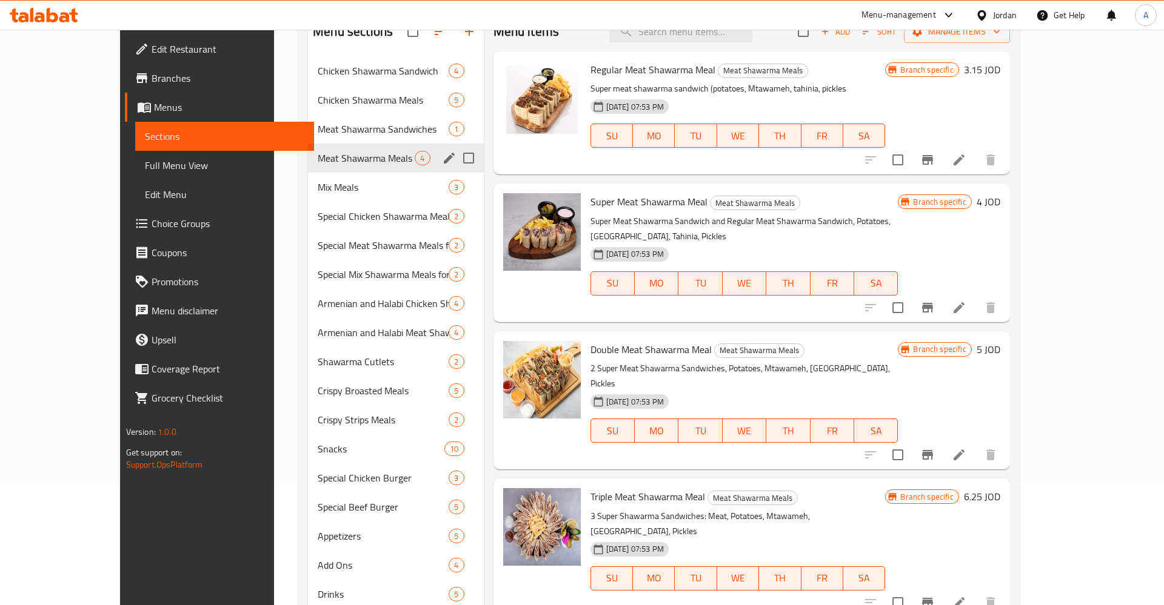
click at [308, 171] on div "Meat Shawarma Meals 4" at bounding box center [395, 158] width 175 height 29
click at [318, 193] on span "Mix Meals" at bounding box center [366, 187] width 97 height 15
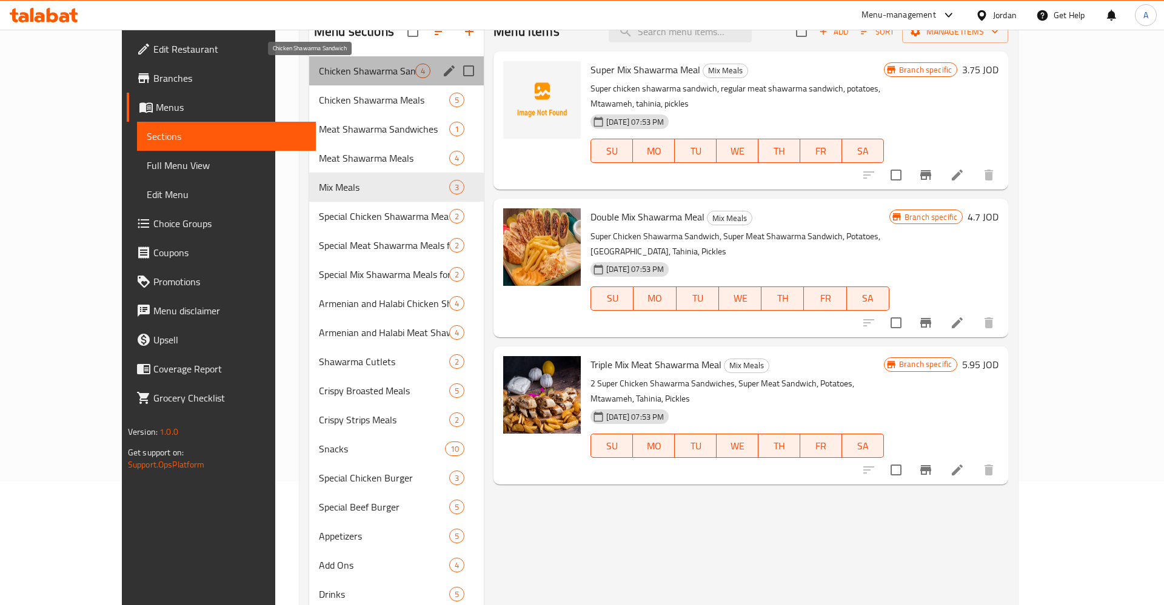
click at [319, 73] on span "Chicken Shawarma Sandwich" at bounding box center [367, 71] width 96 height 15
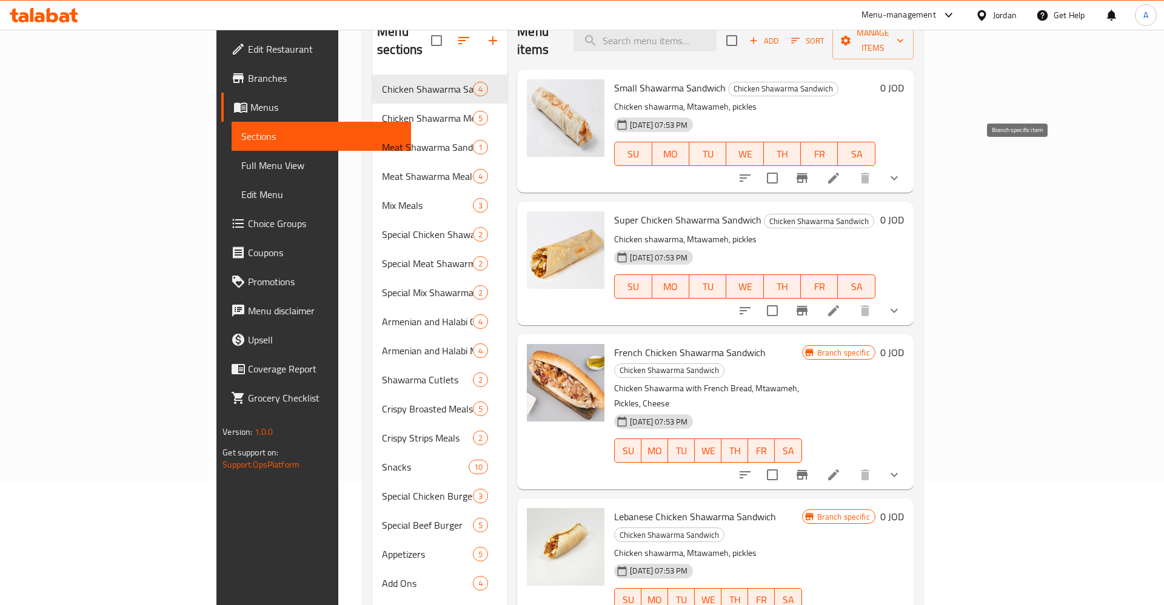
click at [816, 168] on button "Branch-specific-item" at bounding box center [801, 178] width 29 height 29
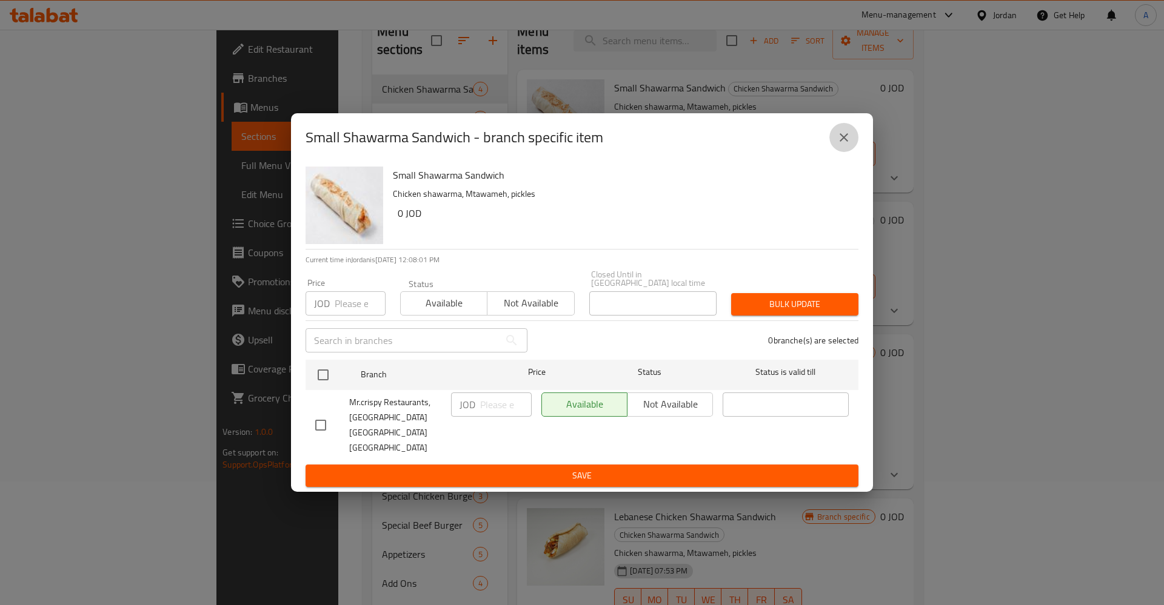
click at [846, 144] on icon "close" at bounding box center [843, 137] width 15 height 15
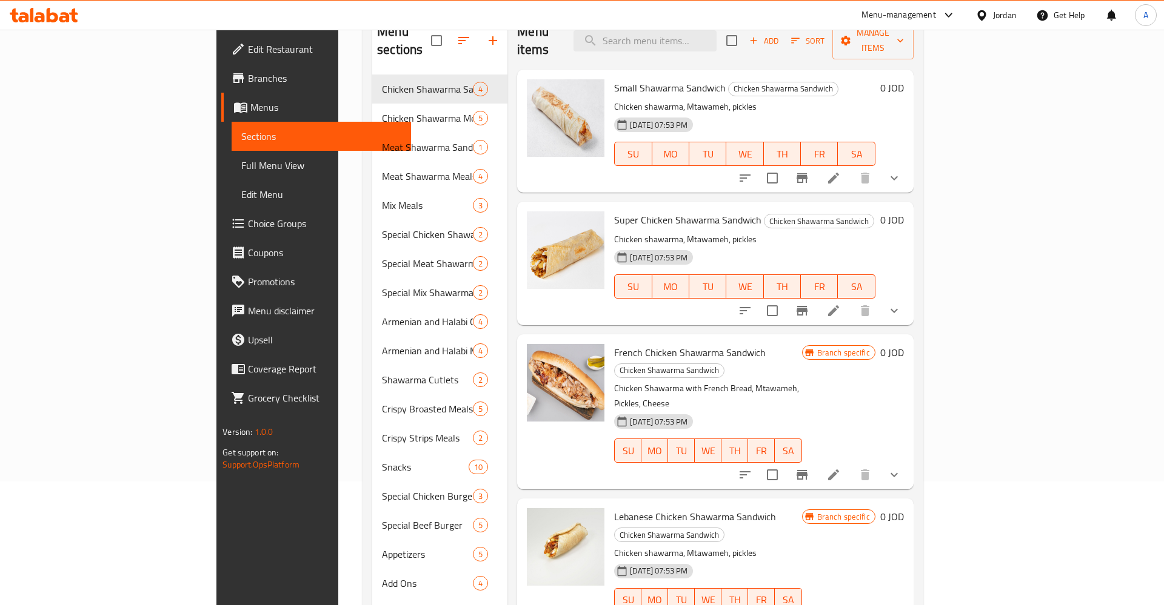
click at [875, 79] on h6 "Small Shawarma Sandwich Chicken Shawarma Sandwich" at bounding box center [744, 87] width 261 height 17
click at [908, 164] on button "show more" at bounding box center [893, 178] width 29 height 29
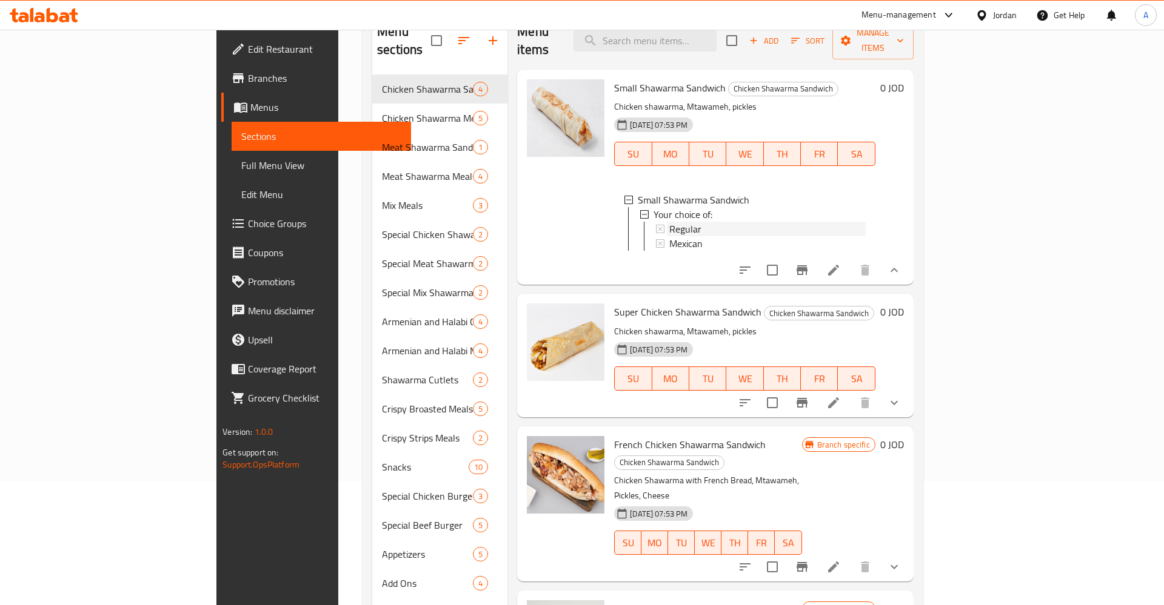
click at [669, 222] on span "Regular" at bounding box center [685, 229] width 32 height 15
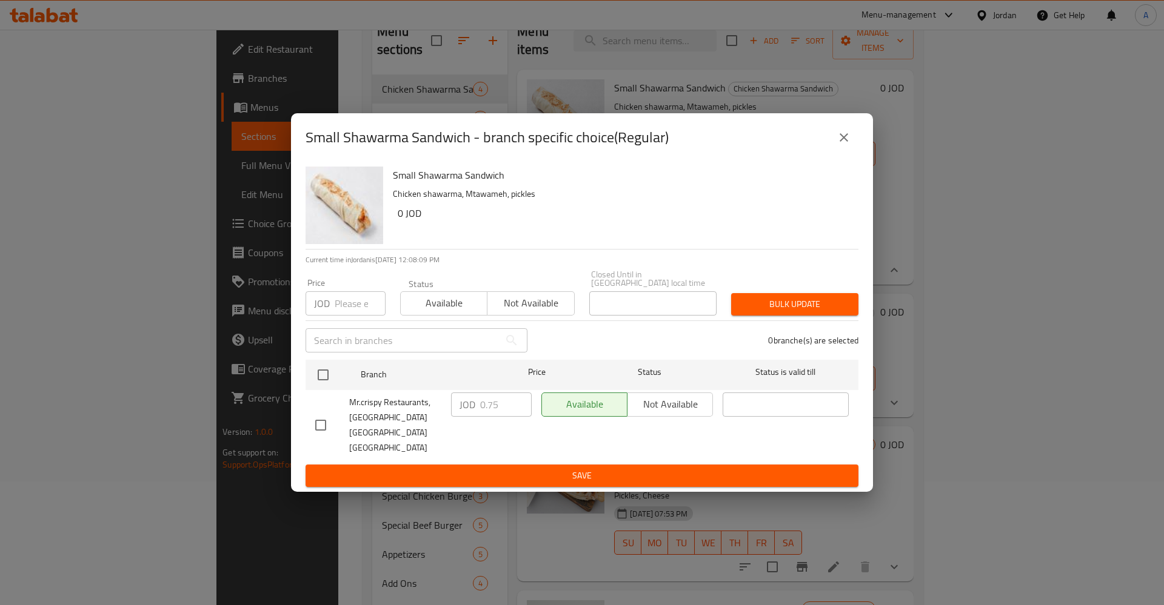
click at [841, 142] on icon "close" at bounding box center [843, 137] width 8 height 8
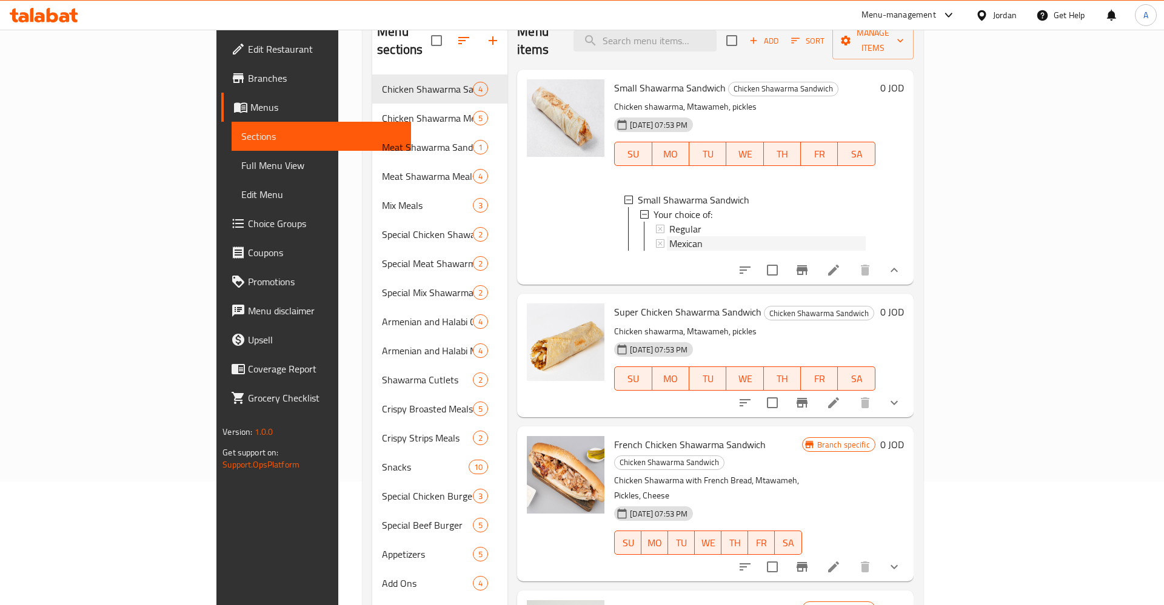
click at [669, 236] on span "Mexican" at bounding box center [685, 243] width 33 height 15
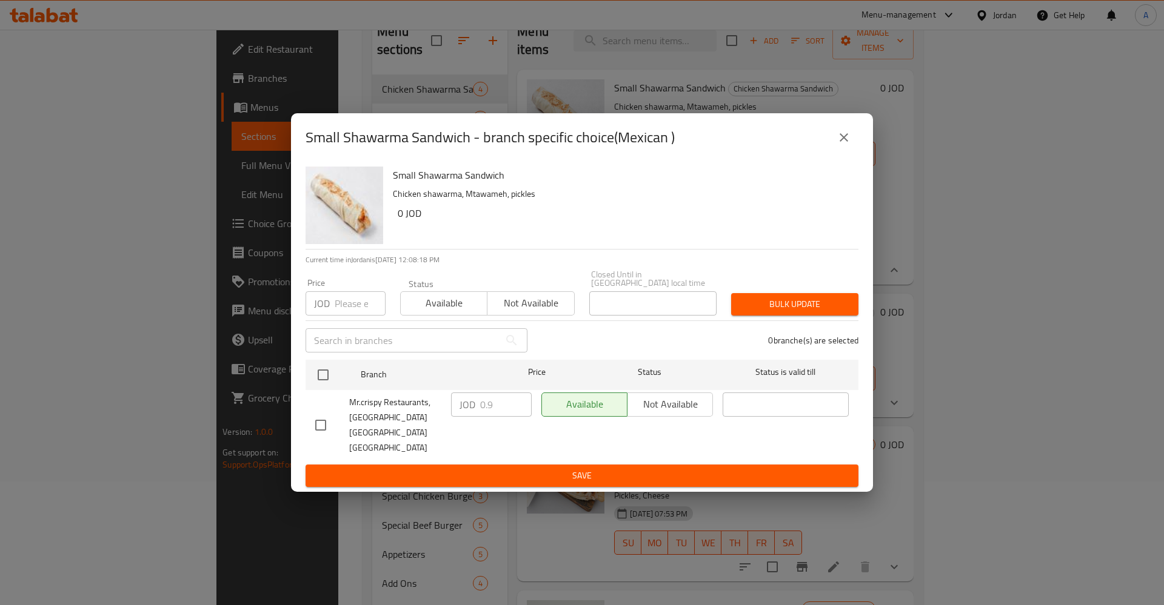
click at [833, 150] on button "close" at bounding box center [843, 137] width 29 height 29
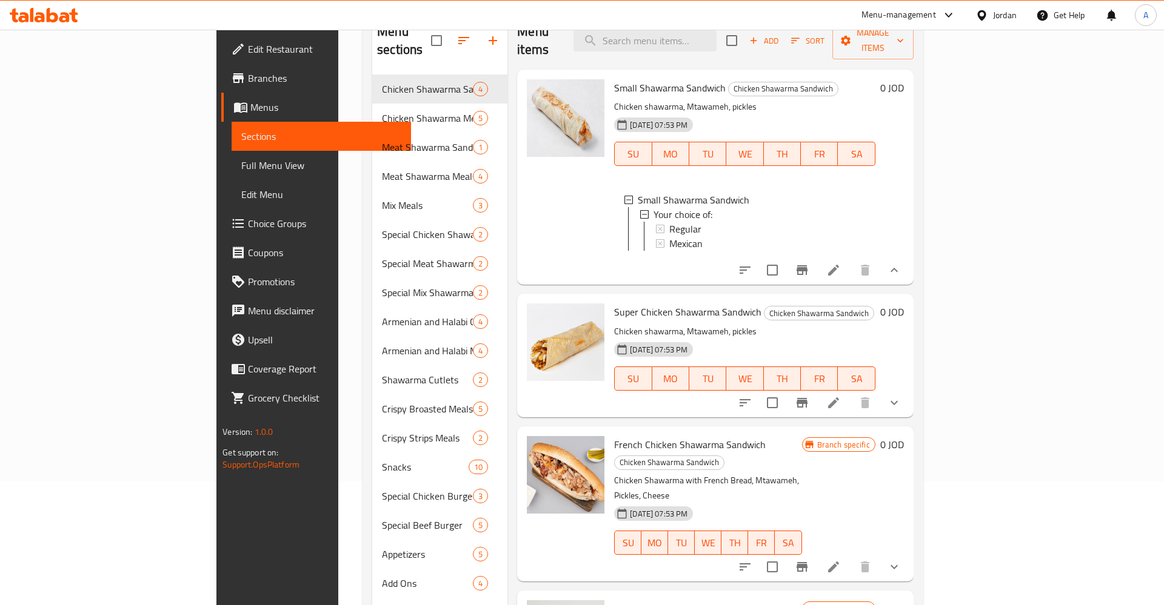
scroll to position [2, 0]
click at [669, 220] on span "Regular" at bounding box center [685, 227] width 32 height 15
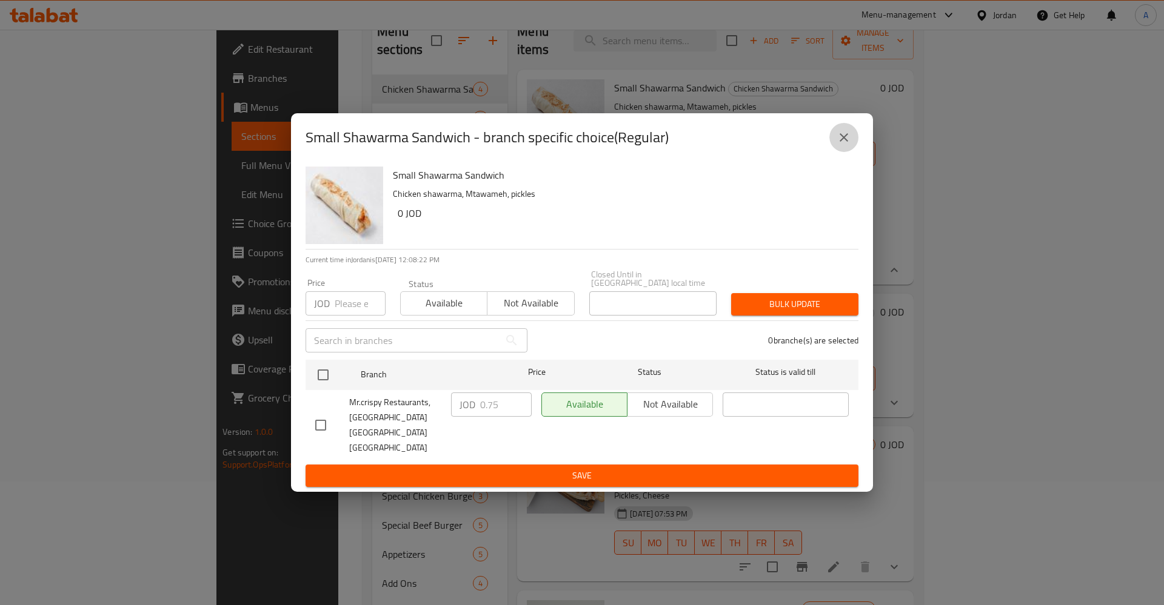
click at [847, 145] on icon "close" at bounding box center [843, 137] width 15 height 15
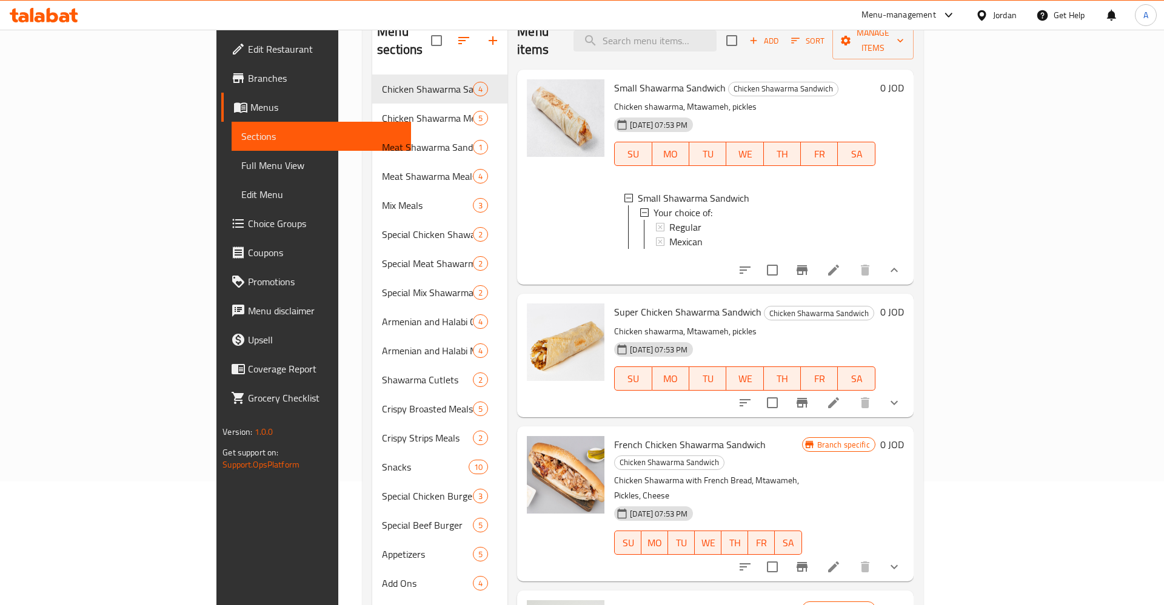
click at [809, 396] on icon "Branch-specific-item" at bounding box center [802, 403] width 15 height 15
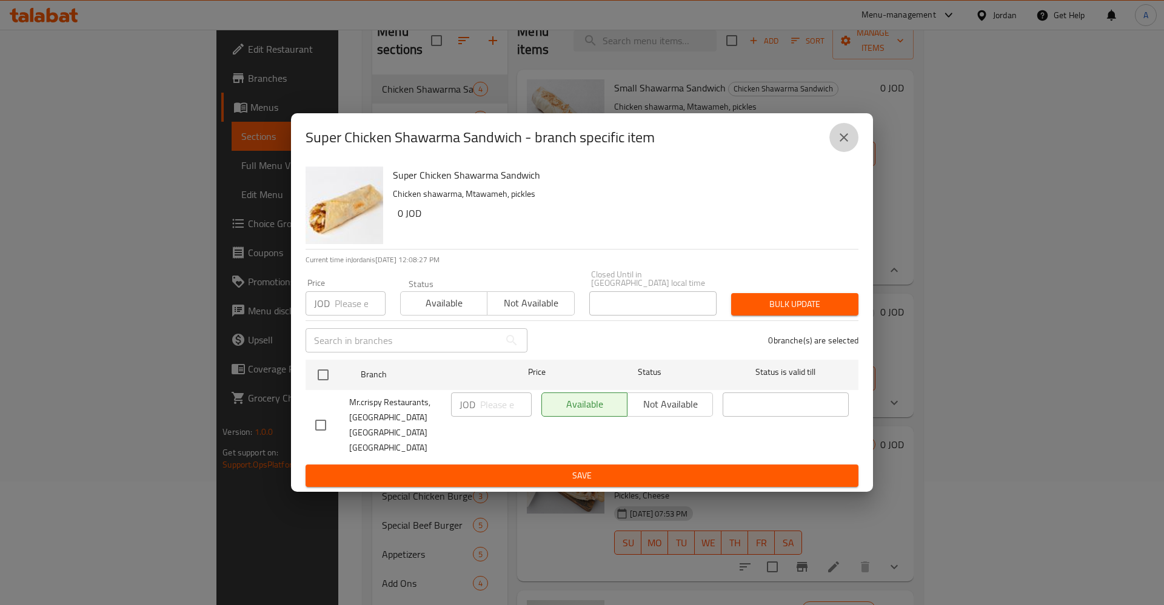
click at [839, 145] on icon "close" at bounding box center [843, 137] width 15 height 15
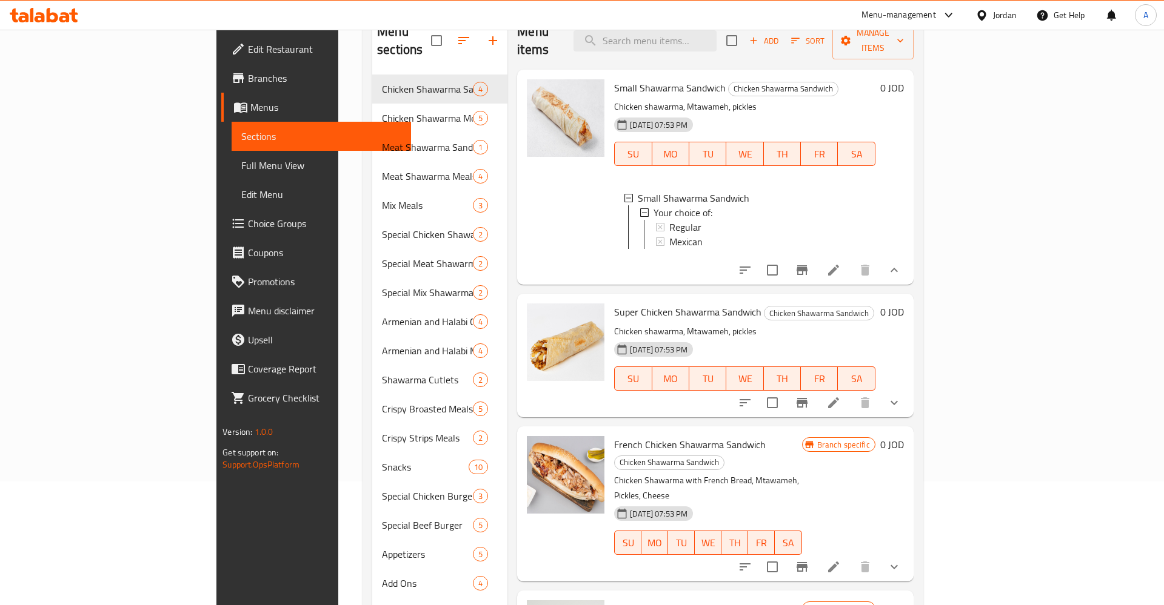
click at [901, 396] on icon "show more" at bounding box center [894, 403] width 15 height 15
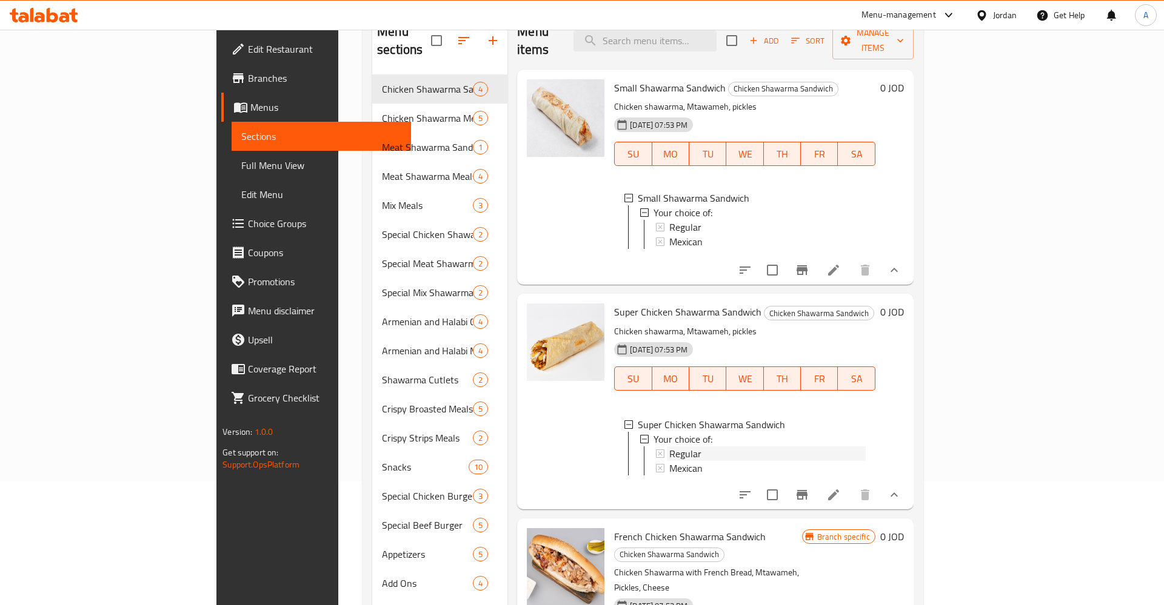
click at [669, 447] on div "Regular" at bounding box center [767, 454] width 196 height 15
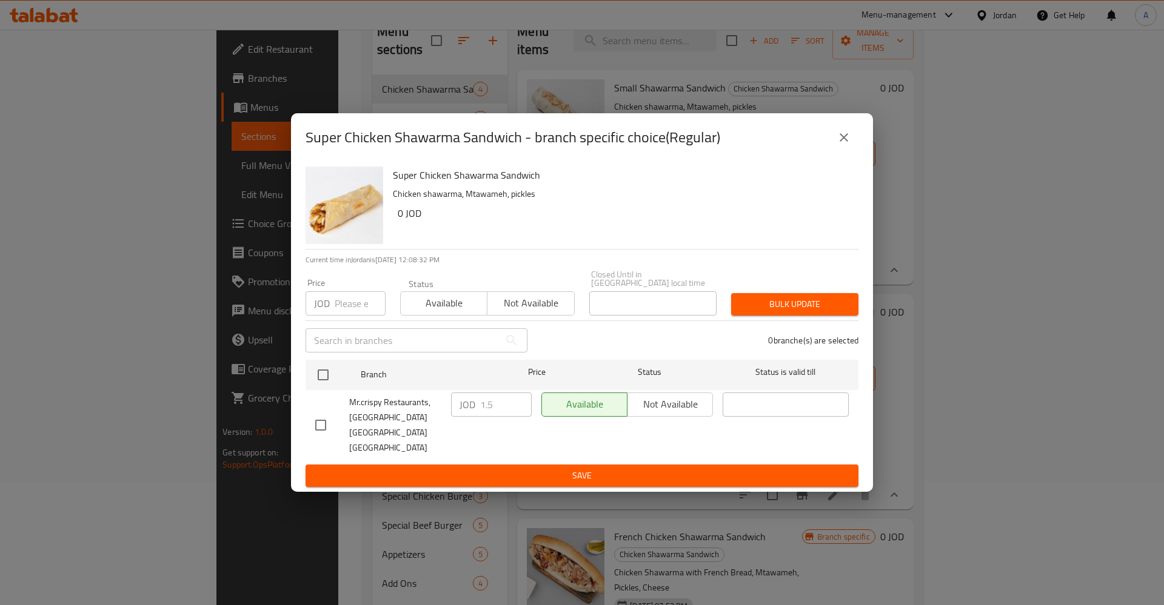
click at [836, 145] on icon "close" at bounding box center [843, 137] width 15 height 15
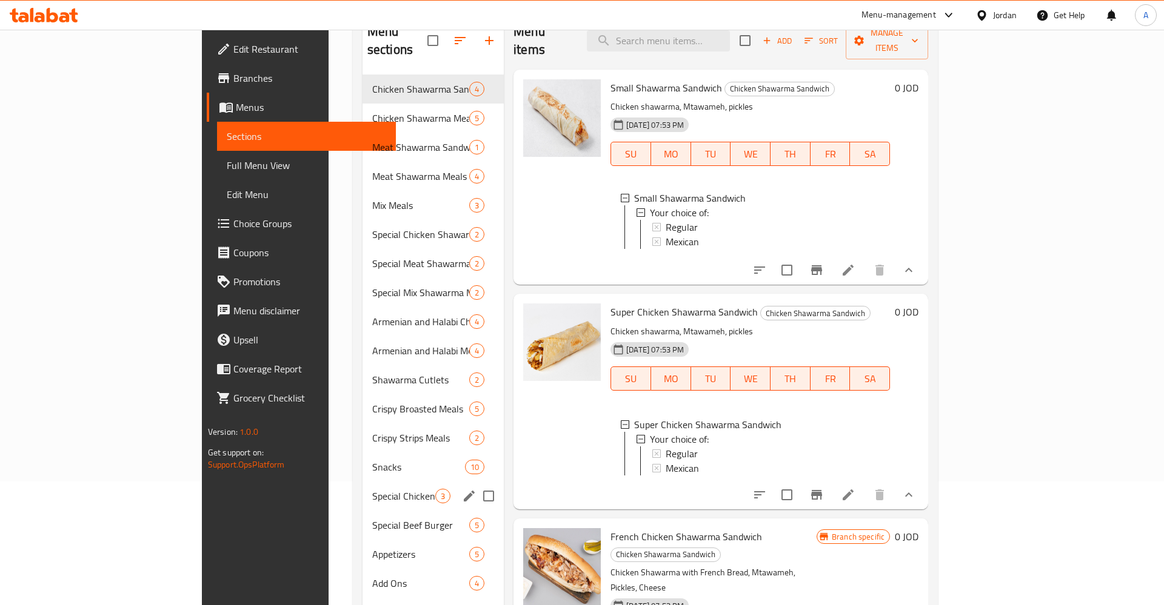
scroll to position [170, 0]
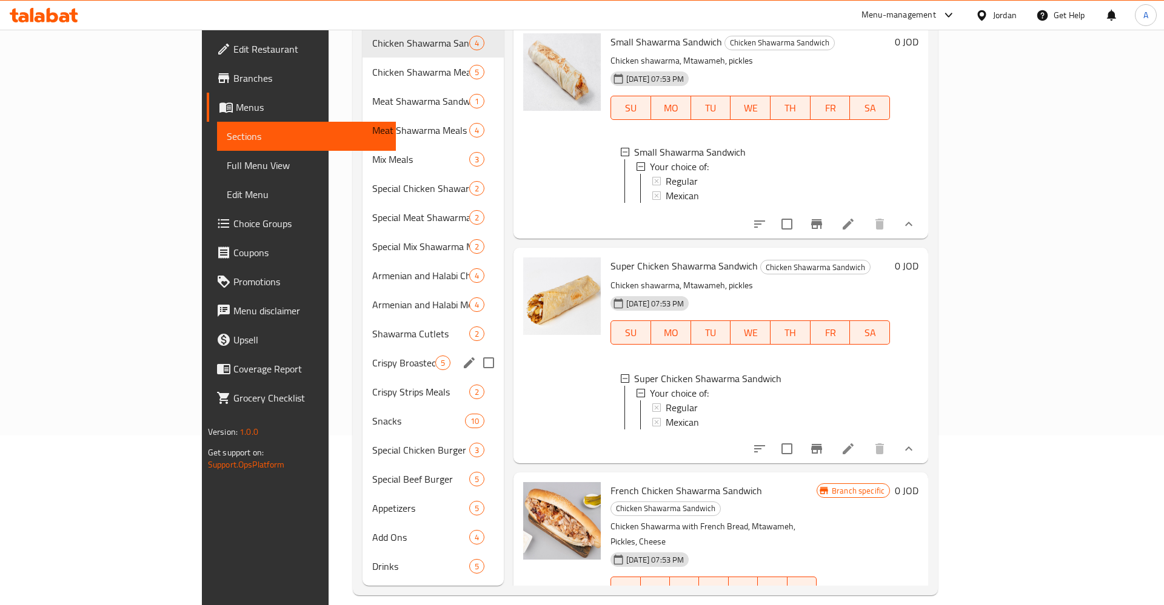
click at [362, 353] on div "Crispy Broasted Meals 5" at bounding box center [432, 362] width 141 height 29
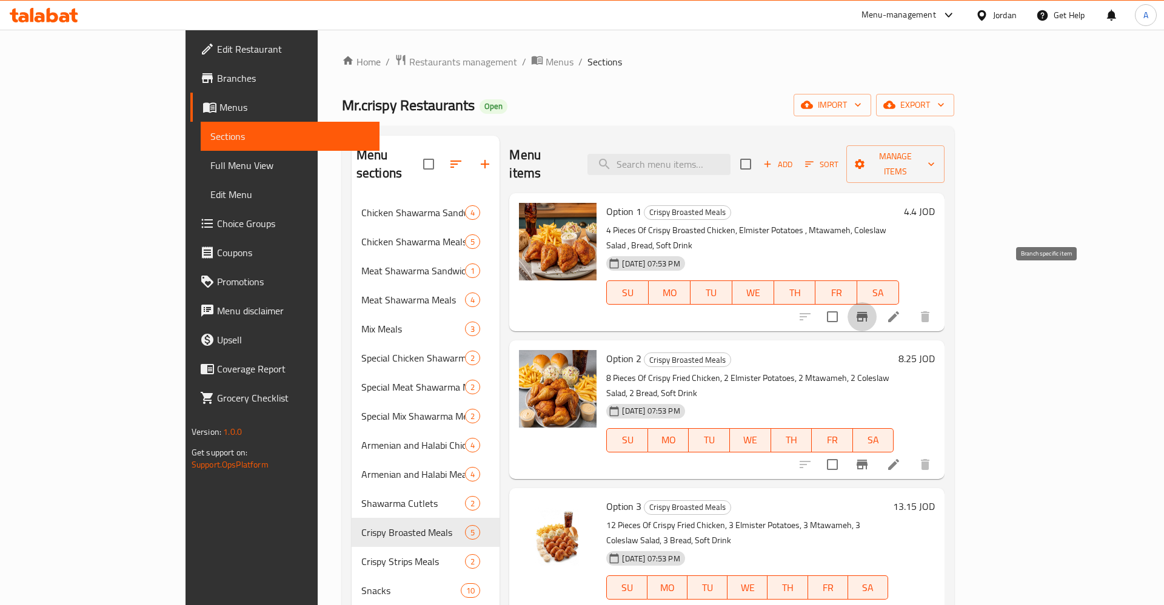
click at [876, 302] on button "Branch-specific-item" at bounding box center [861, 316] width 29 height 29
